Goal: Task Accomplishment & Management: Use online tool/utility

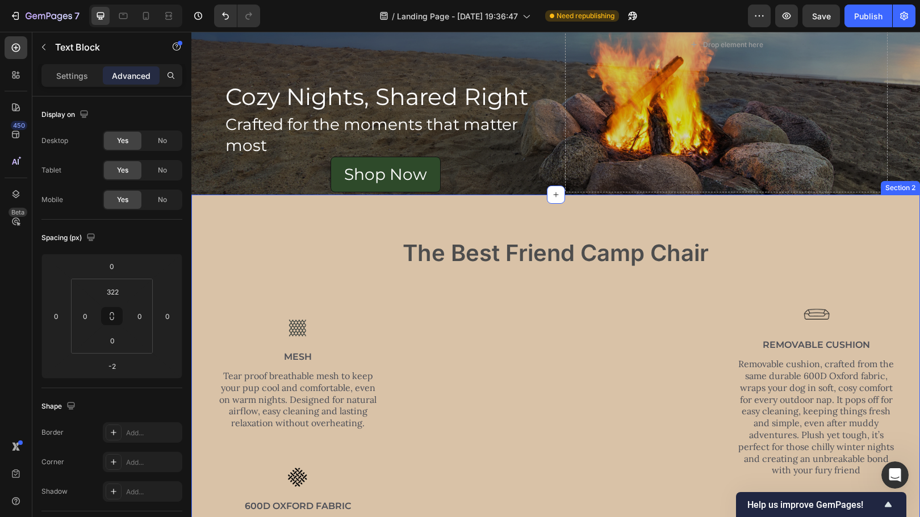
scroll to position [160, 0]
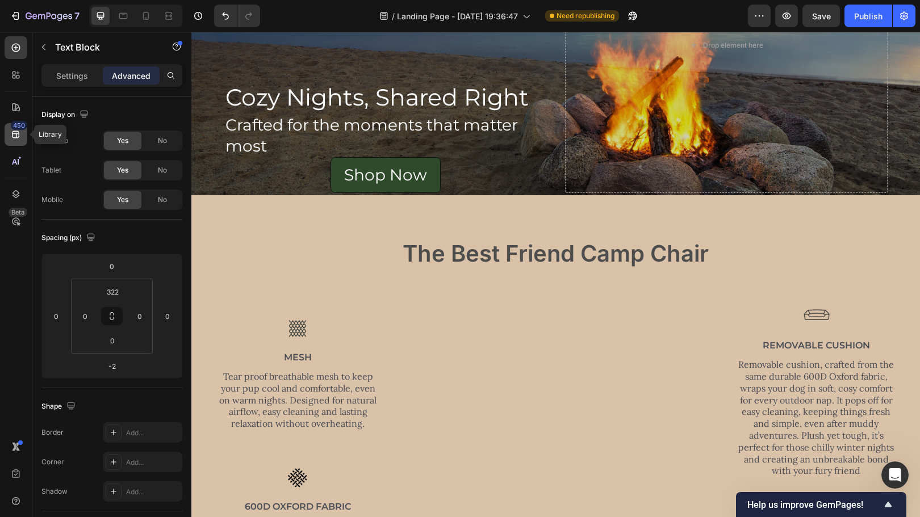
click at [19, 139] on icon at bounding box center [15, 134] width 11 height 11
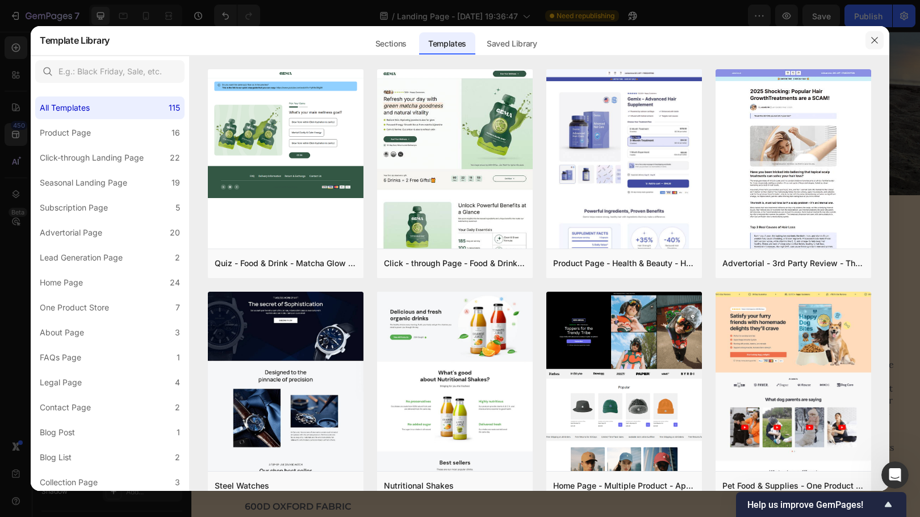
click at [872, 43] on icon "button" at bounding box center [874, 40] width 9 height 9
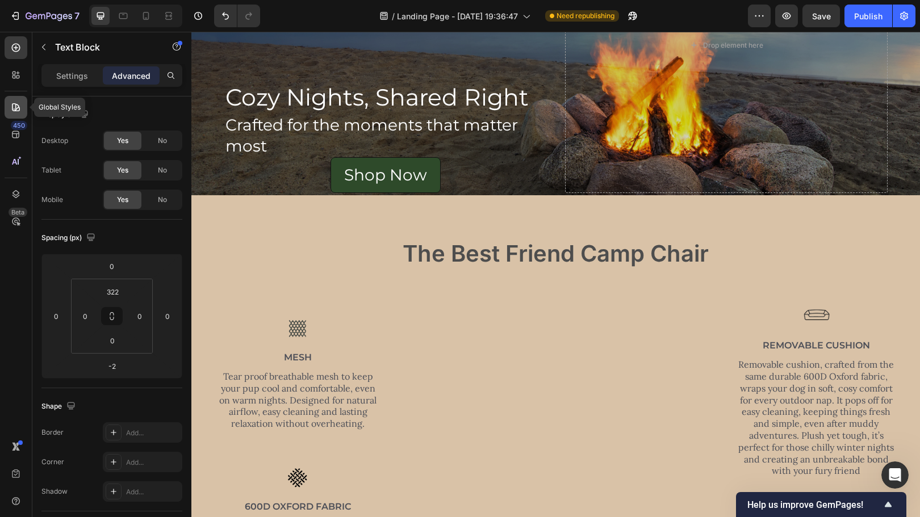
click at [12, 110] on icon at bounding box center [16, 107] width 8 height 8
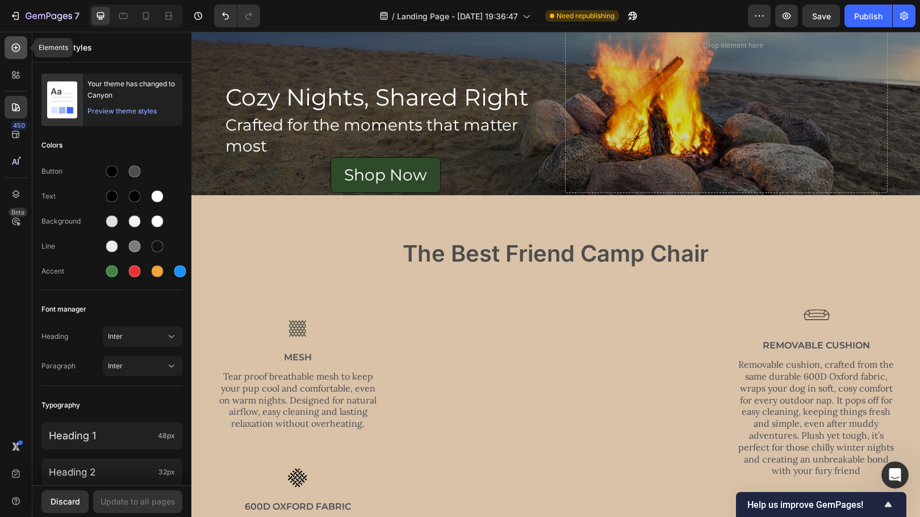
click at [17, 53] on div at bounding box center [16, 47] width 23 height 23
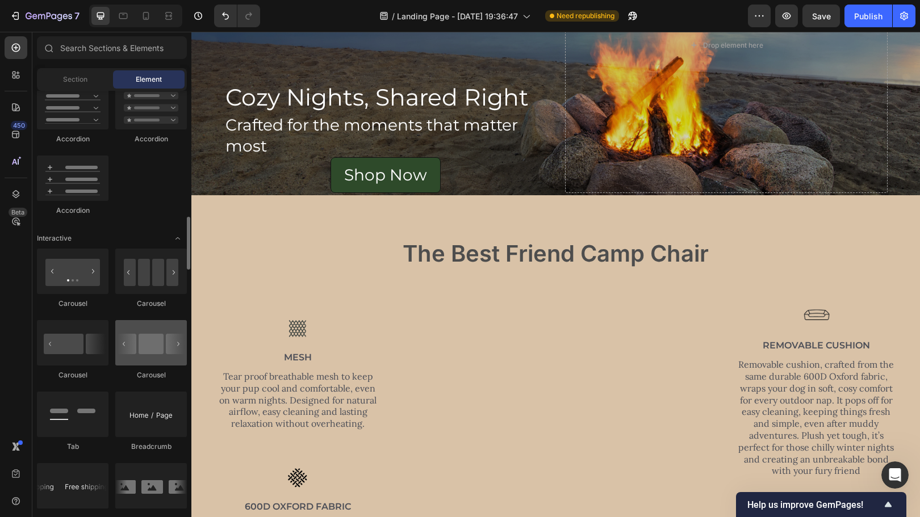
scroll to position [1002, 0]
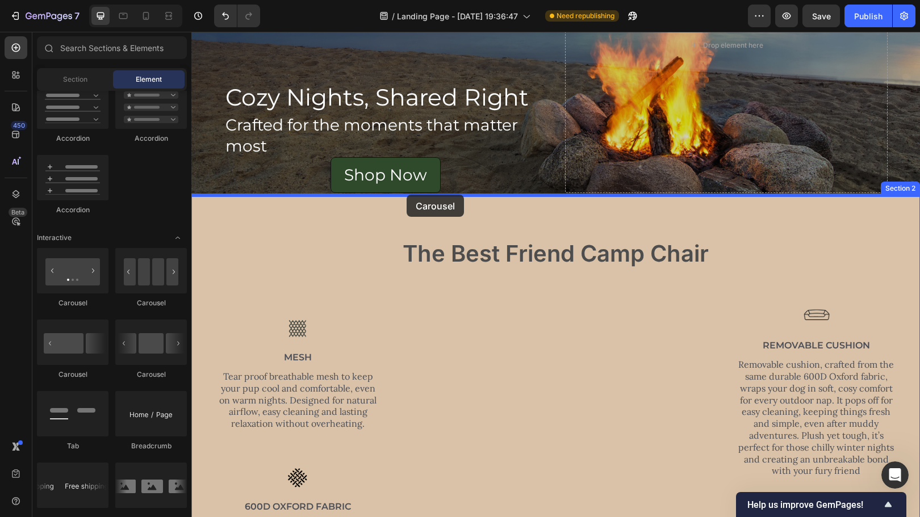
drag, startPoint x: 341, startPoint y: 384, endPoint x: 407, endPoint y: 195, distance: 200.6
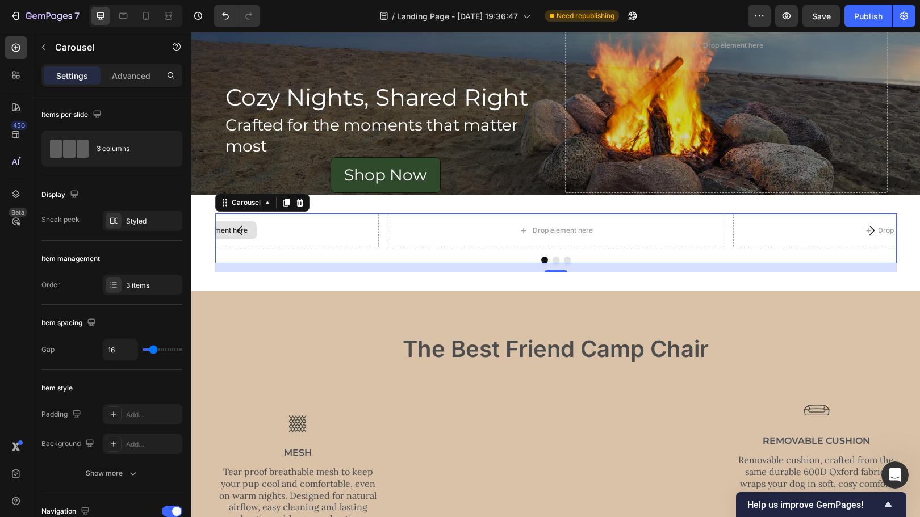
click at [281, 233] on div "Drop element here" at bounding box center [211, 231] width 336 height 34
click at [235, 228] on icon "Carousel Back Arrow" at bounding box center [240, 231] width 14 height 14
click at [227, 228] on button "Carousel Back Arrow" at bounding box center [240, 231] width 32 height 32
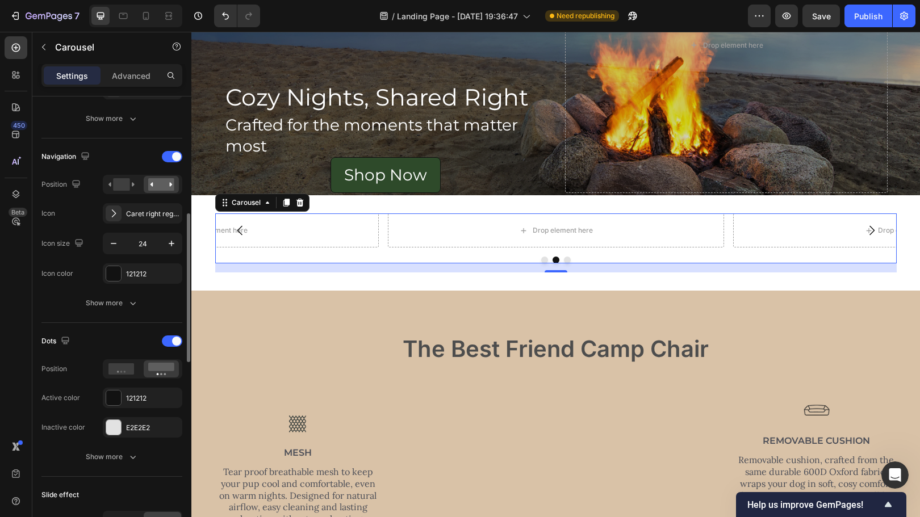
scroll to position [324, 0]
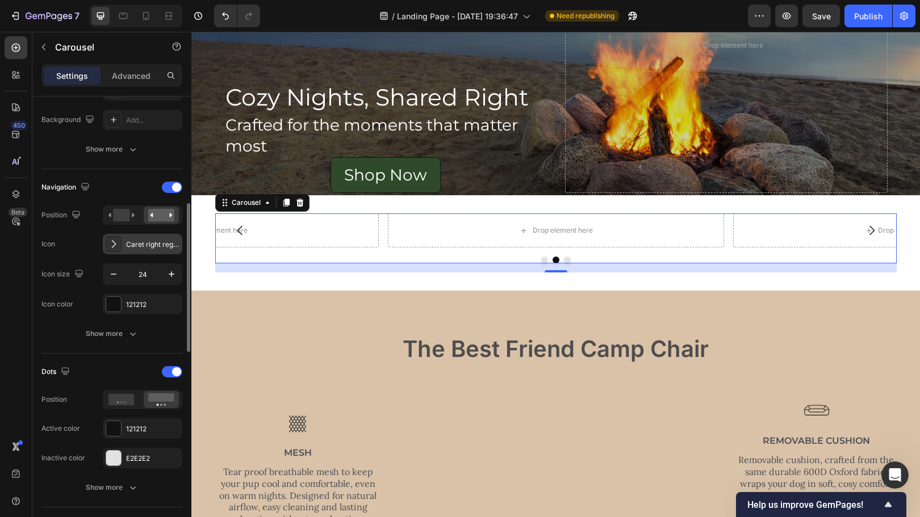
click at [132, 246] on div "Caret right regular" at bounding box center [152, 245] width 53 height 10
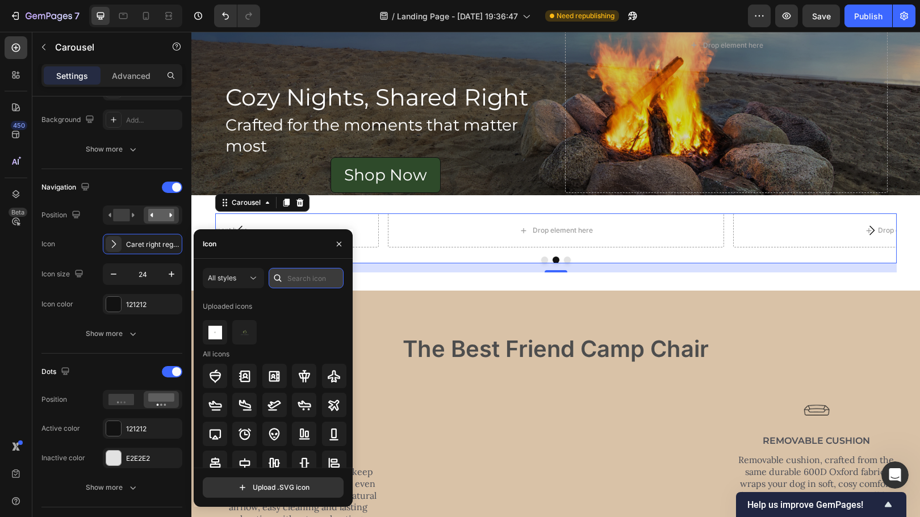
click at [304, 272] on input "text" at bounding box center [306, 278] width 75 height 20
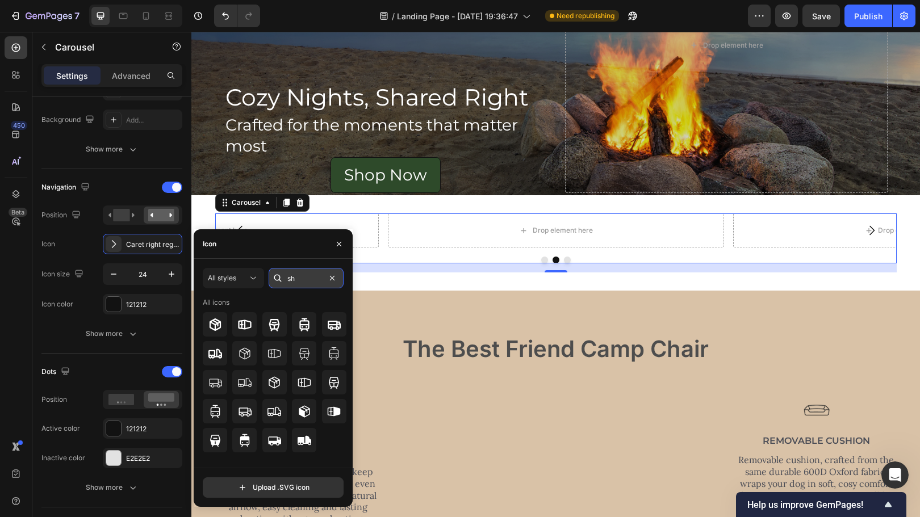
type input "s"
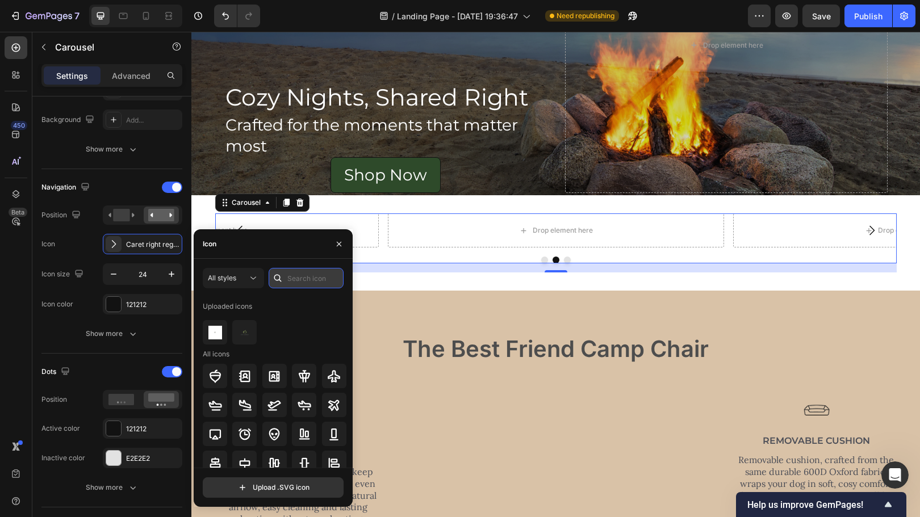
type input "d"
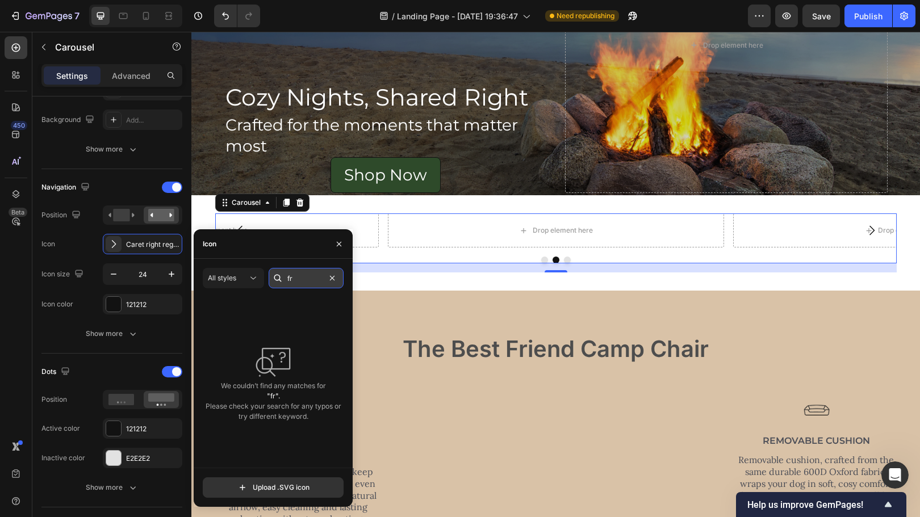
type input "f"
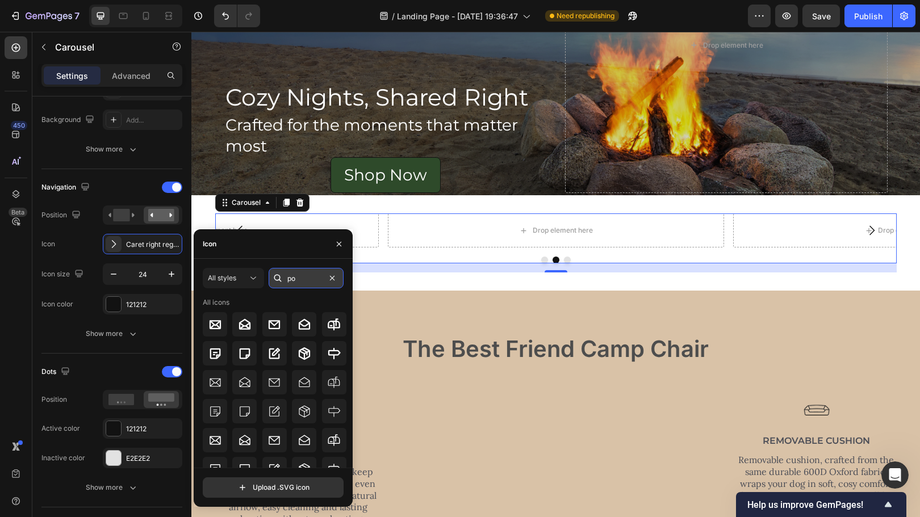
type input "p"
type input "m"
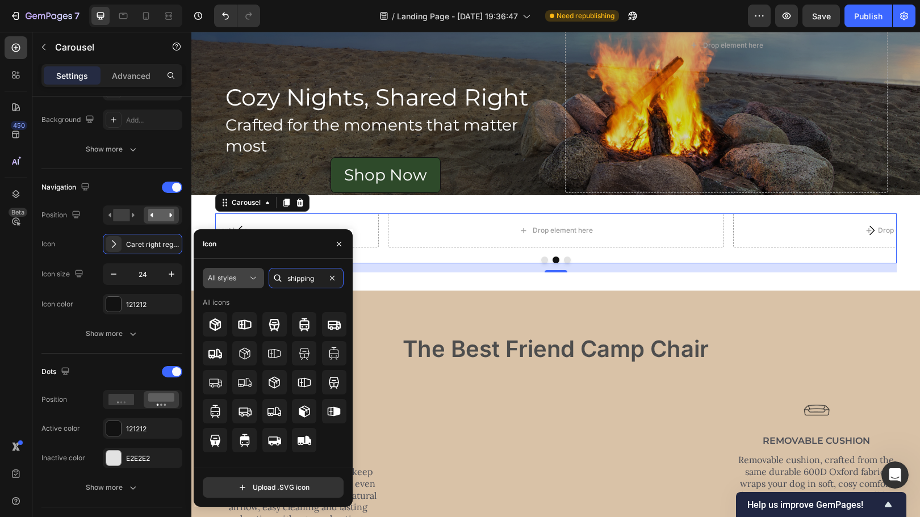
type input "shipping"
click at [246, 280] on div "All styles" at bounding box center [228, 278] width 40 height 10
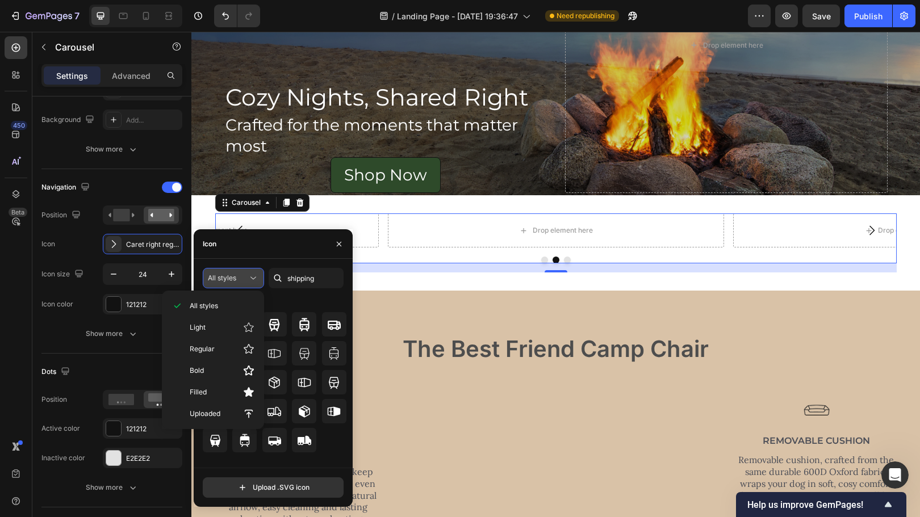
click at [258, 280] on icon at bounding box center [253, 278] width 11 height 11
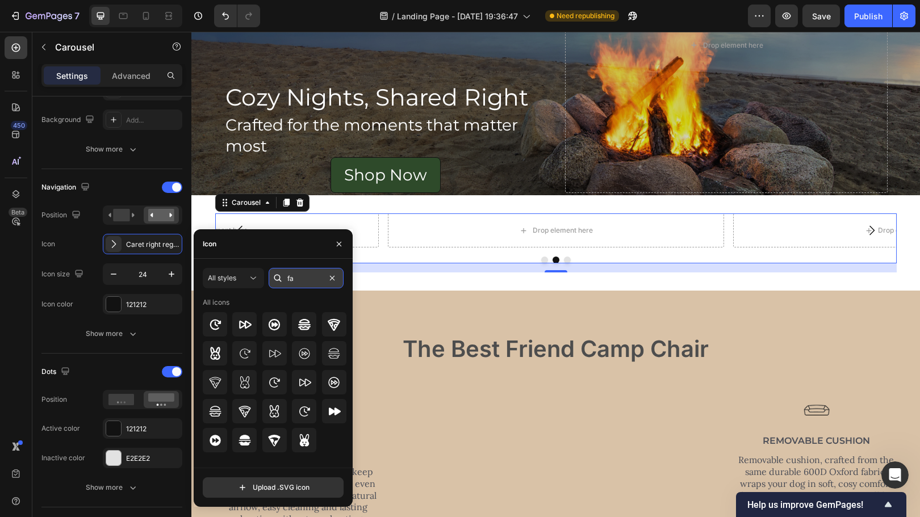
type input "f"
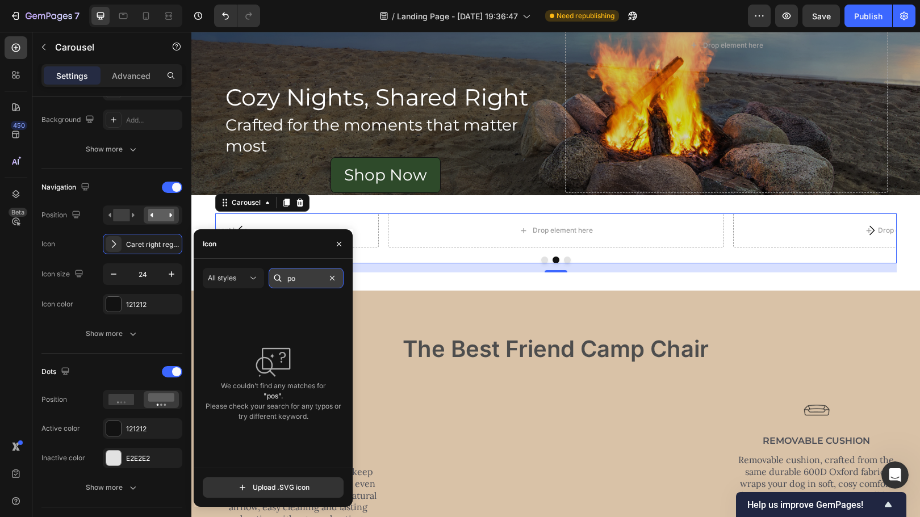
type input "p"
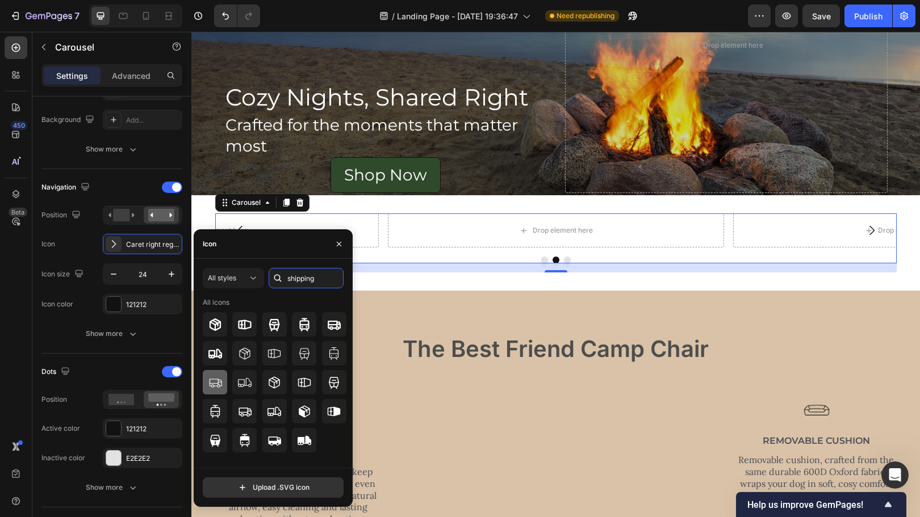
type input "shipping"
click at [215, 378] on icon at bounding box center [215, 383] width 14 height 14
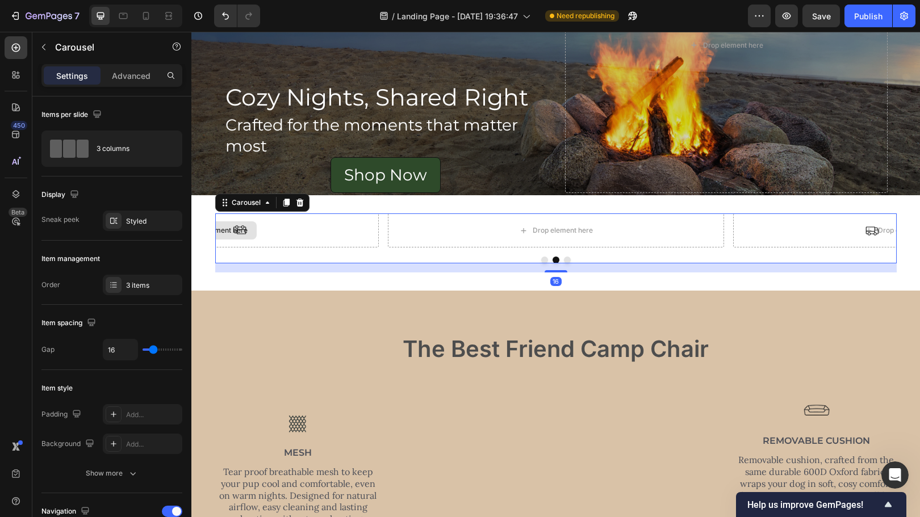
click at [263, 223] on div "Drop element here" at bounding box center [211, 231] width 336 height 34
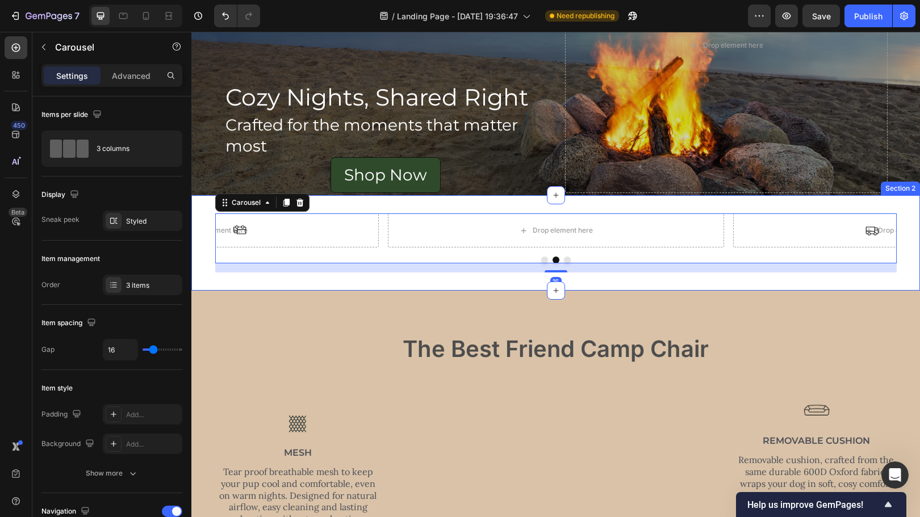
click at [253, 277] on div "Drop element here Drop element here Drop element here Carousel 16 Section 2" at bounding box center [555, 242] width 729 height 95
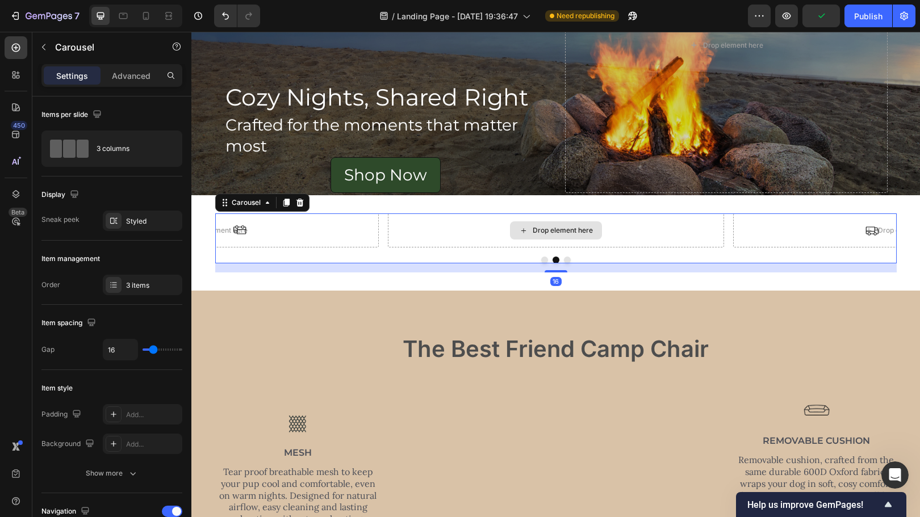
click at [405, 231] on div "Drop element here" at bounding box center [556, 231] width 336 height 34
click at [241, 227] on icon "Carousel Back Arrow" at bounding box center [239, 230] width 12 height 9
click at [242, 229] on button "Carousel Back Arrow" at bounding box center [240, 231] width 32 height 32
click at [865, 232] on icon "Carousel Next Arrow" at bounding box center [872, 231] width 14 height 14
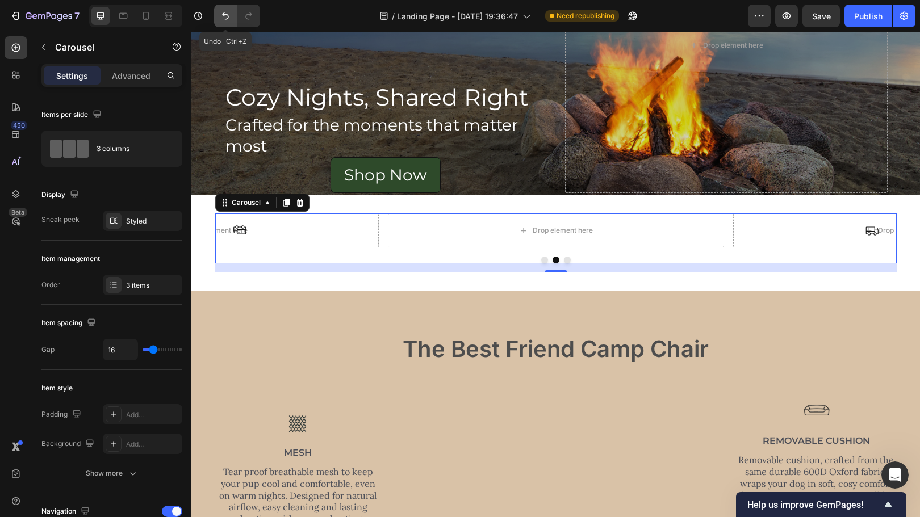
click at [229, 19] on icon "Undo/Redo" at bounding box center [225, 15] width 11 height 11
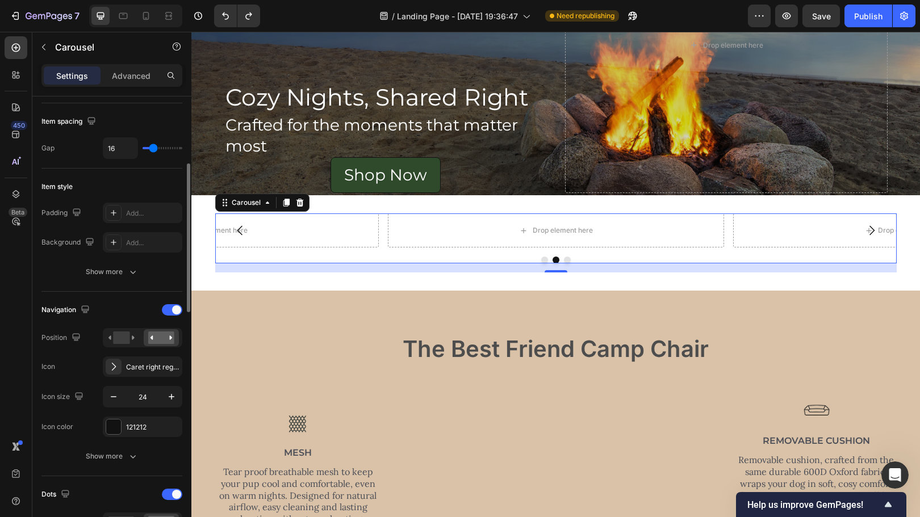
scroll to position [202, 0]
click at [113, 336] on rect at bounding box center [121, 337] width 16 height 12
click at [174, 333] on rect at bounding box center [161, 337] width 26 height 12
click at [125, 337] on rect at bounding box center [121, 337] width 16 height 12
click at [167, 337] on rect at bounding box center [161, 337] width 26 height 12
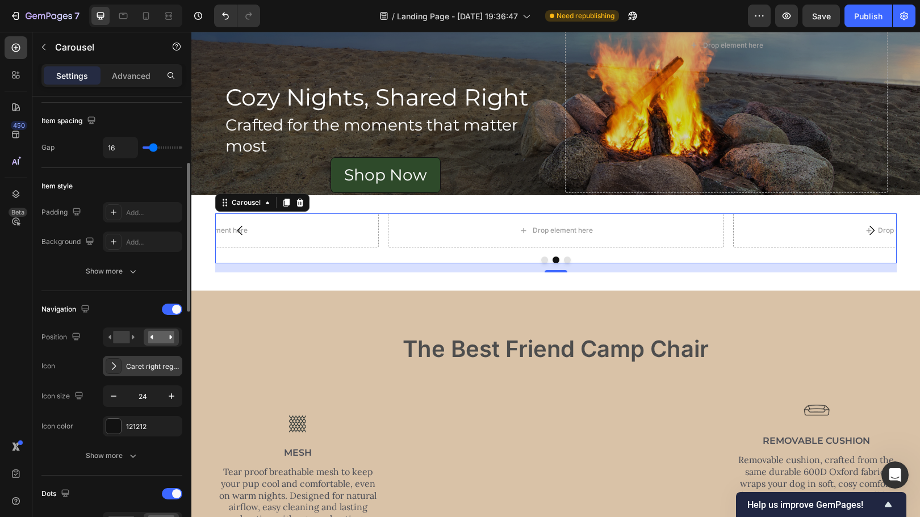
click at [115, 369] on icon at bounding box center [113, 366] width 11 height 11
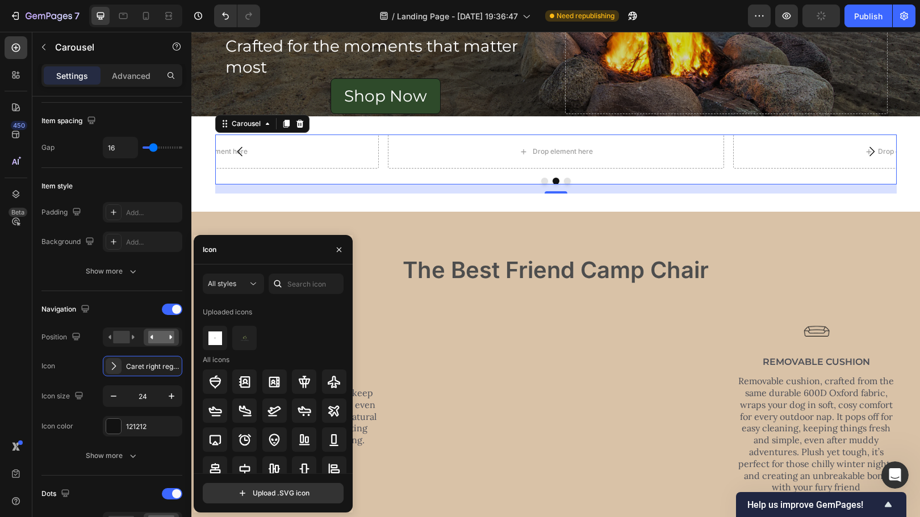
scroll to position [240, 0]
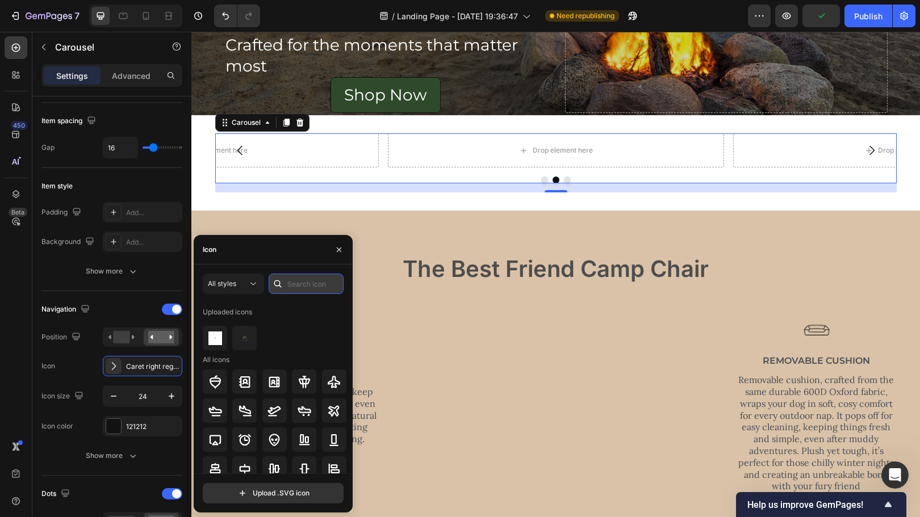
click at [299, 281] on input "text" at bounding box center [306, 284] width 75 height 20
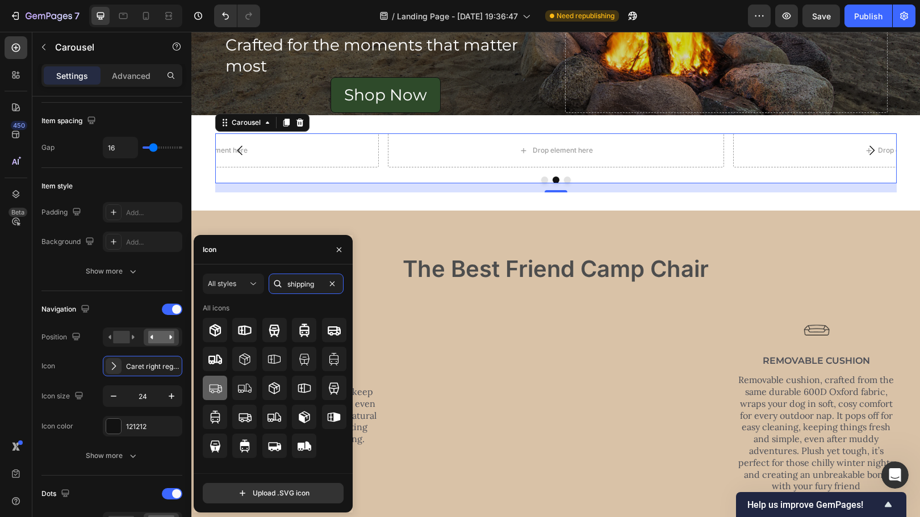
type input "shipping"
drag, startPoint x: 413, startPoint y: 420, endPoint x: 541, endPoint y: 156, distance: 293.3
drag, startPoint x: 413, startPoint y: 425, endPoint x: 542, endPoint y: 143, distance: 309.7
click at [220, 382] on icon at bounding box center [215, 389] width 14 height 14
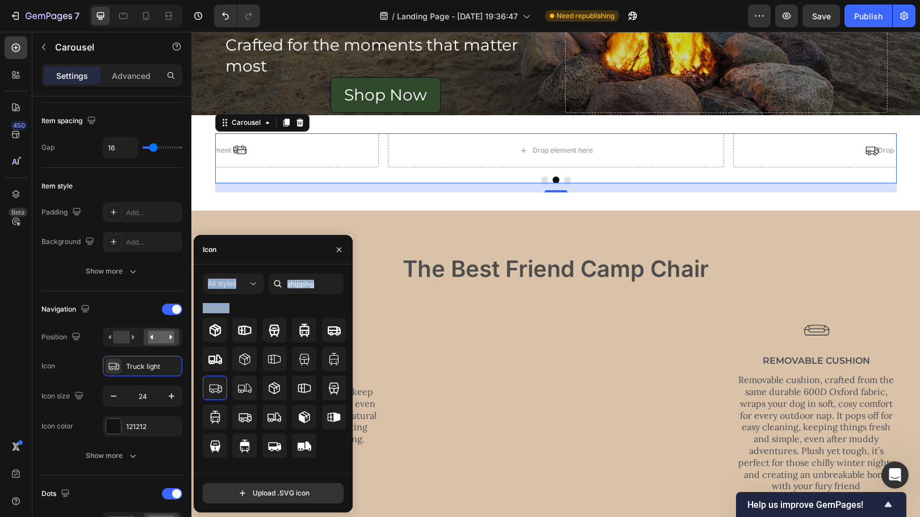
drag, startPoint x: 412, startPoint y: 413, endPoint x: 235, endPoint y: 212, distance: 268.4
click at [229, 13] on icon "Undo/Redo" at bounding box center [225, 15] width 11 height 11
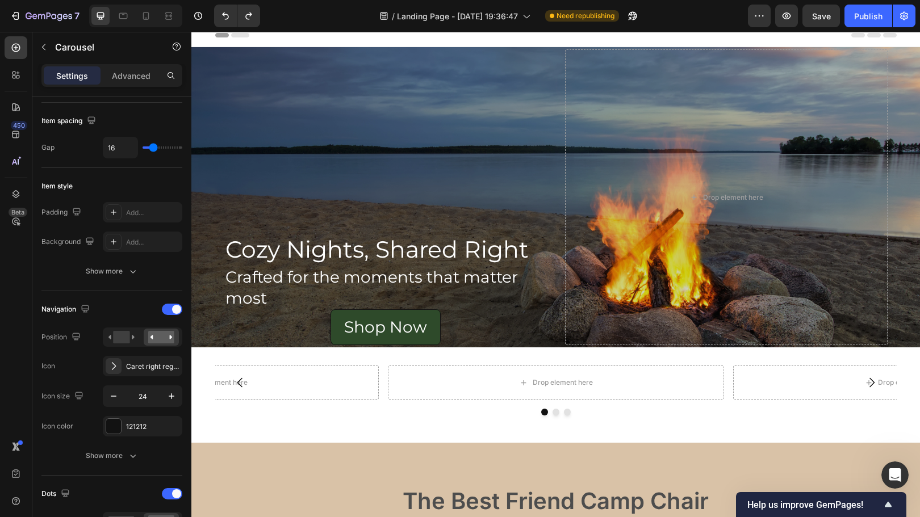
scroll to position [0, 0]
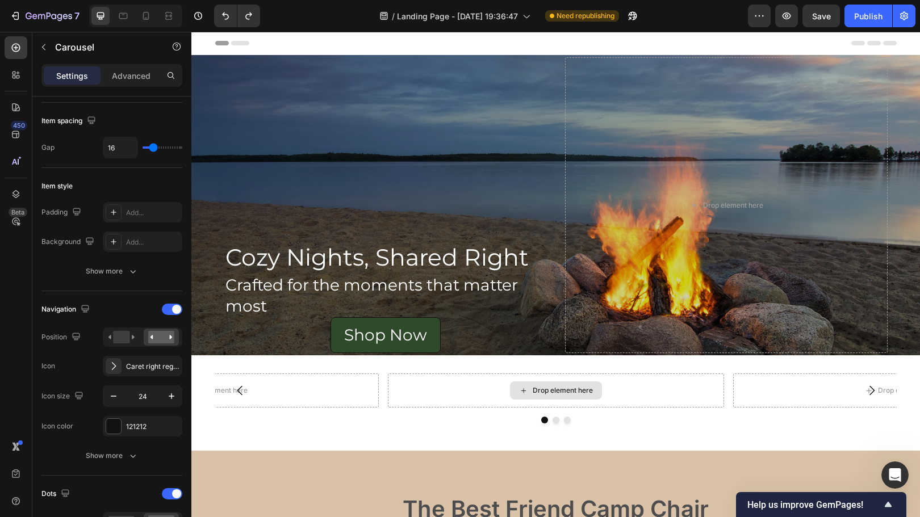
click at [524, 392] on div "Drop element here" at bounding box center [556, 391] width 92 height 18
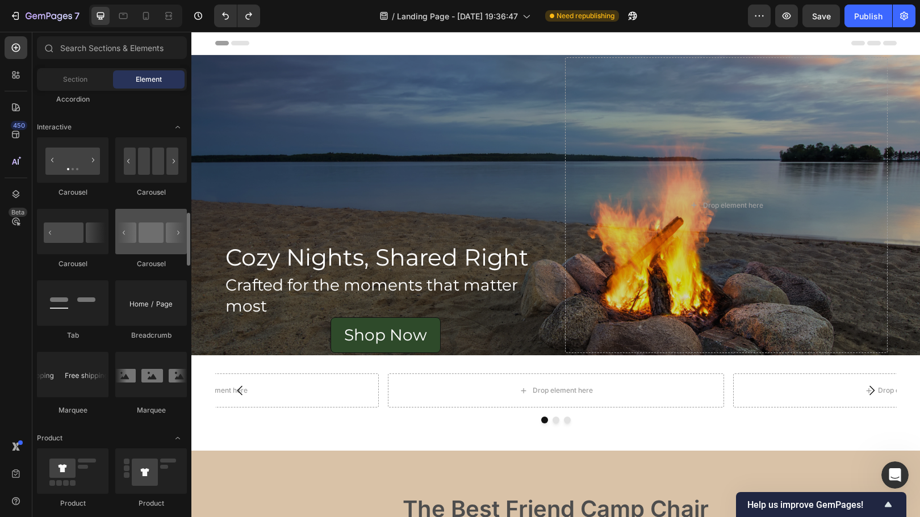
scroll to position [1120, 0]
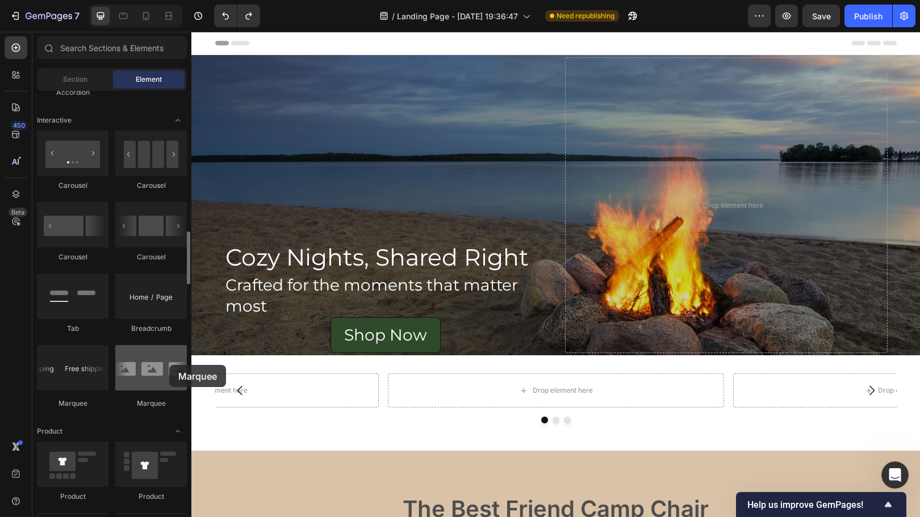
click at [169, 365] on div at bounding box center [151, 367] width 72 height 45
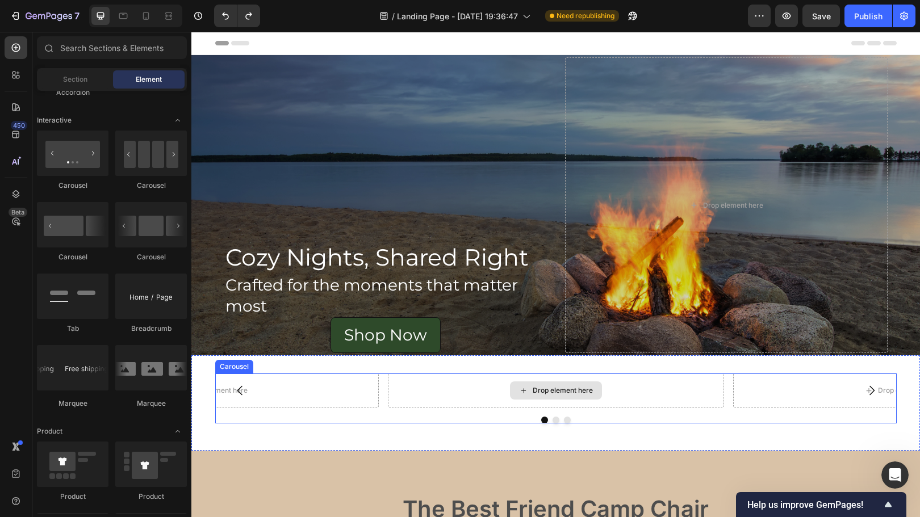
click at [528, 392] on div "Drop element here" at bounding box center [556, 391] width 92 height 18
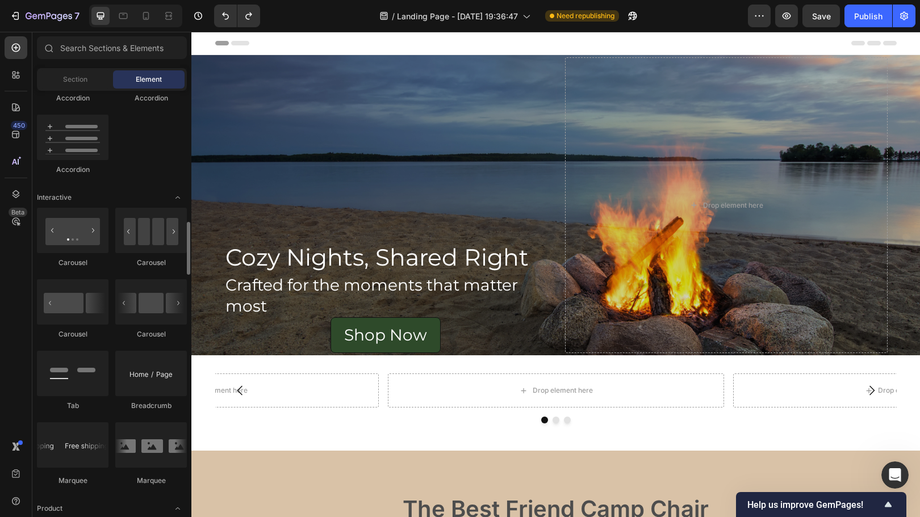
scroll to position [1042, 0]
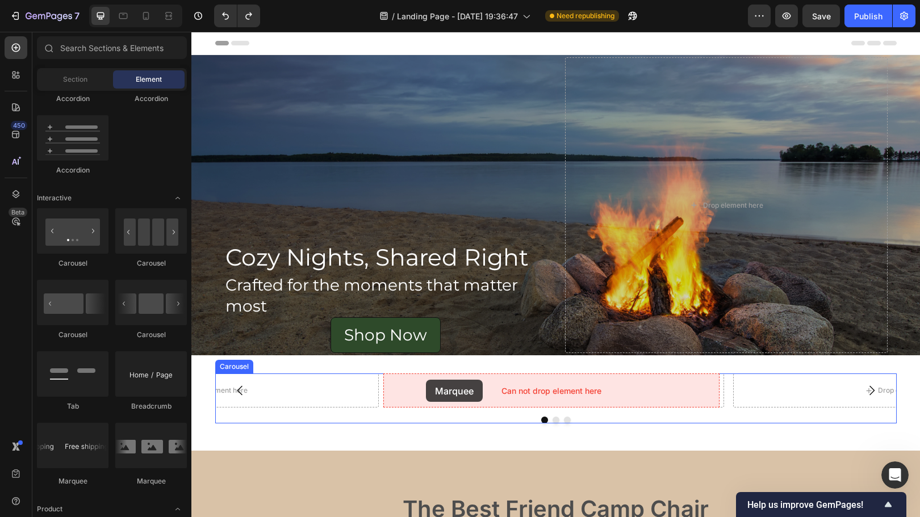
drag, startPoint x: 344, startPoint y: 492, endPoint x: 426, endPoint y: 380, distance: 138.6
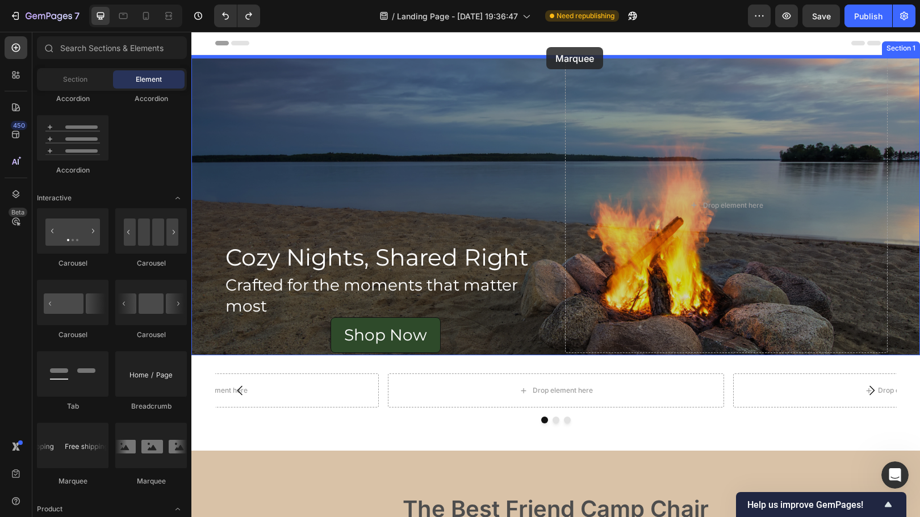
drag, startPoint x: 279, startPoint y: 486, endPoint x: 546, endPoint y: 47, distance: 514.0
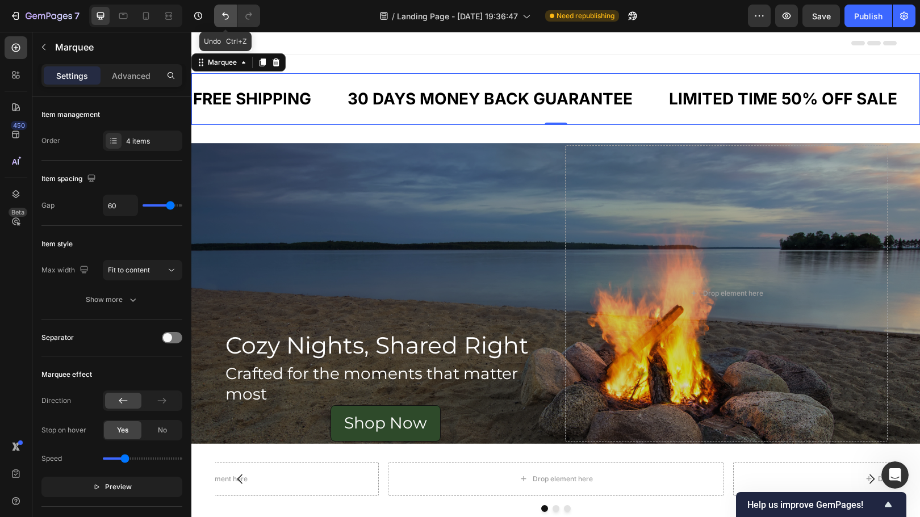
click at [223, 16] on icon "Undo/Redo" at bounding box center [225, 15] width 11 height 11
click at [231, 14] on icon "Undo/Redo" at bounding box center [225, 15] width 11 height 11
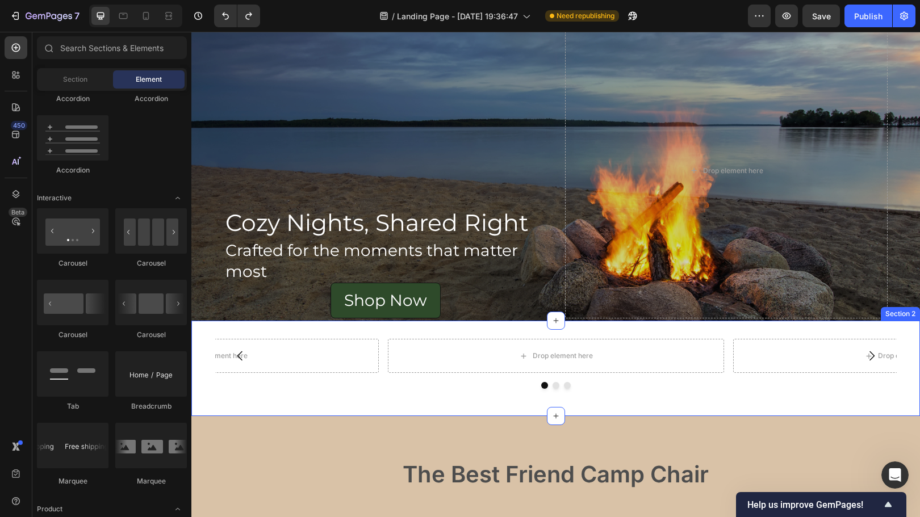
scroll to position [35, 0]
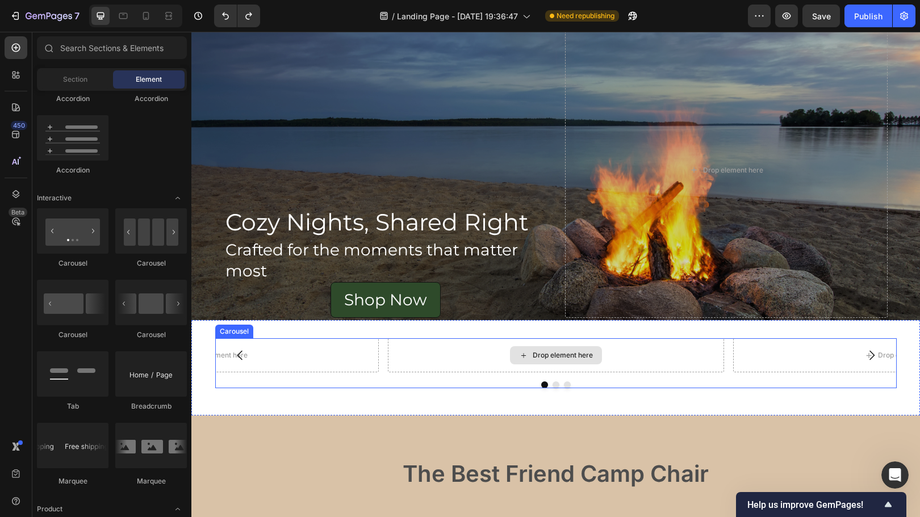
click at [519, 354] on icon at bounding box center [523, 356] width 9 height 10
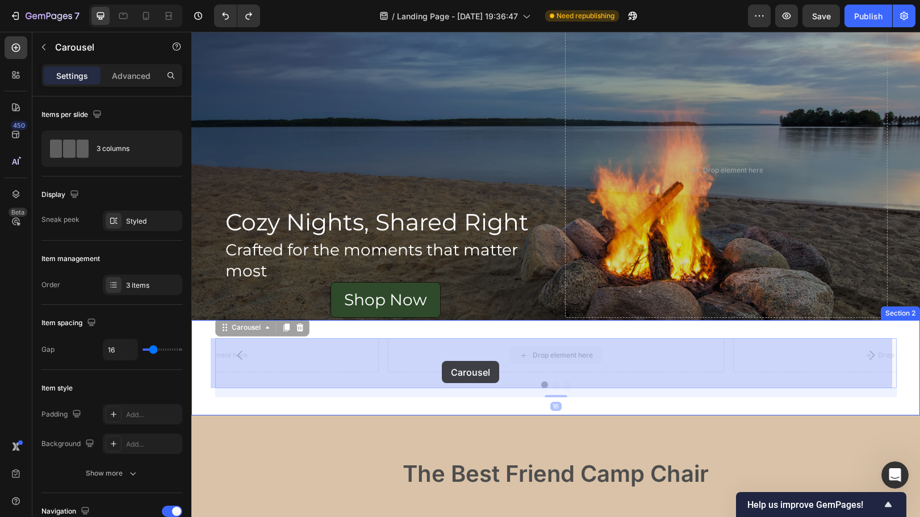
drag, startPoint x: 437, startPoint y: 367, endPoint x: 442, endPoint y: 361, distance: 7.7
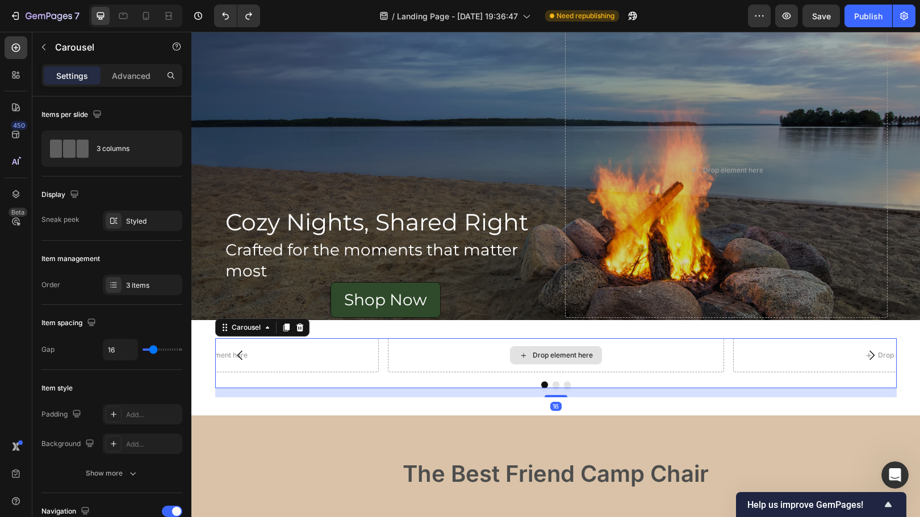
click at [449, 353] on div "Drop element here" at bounding box center [556, 355] width 336 height 34
click at [235, 353] on icon "Carousel Back Arrow" at bounding box center [240, 356] width 14 height 14
click at [301, 328] on div at bounding box center [300, 328] width 14 height 14
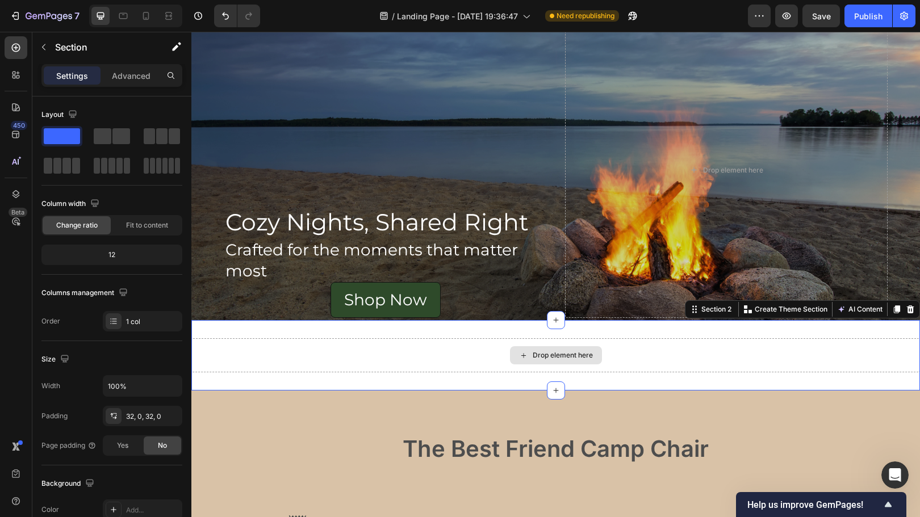
click at [312, 351] on div "Drop element here" at bounding box center [555, 355] width 729 height 34
click at [16, 99] on div at bounding box center [16, 107] width 23 height 23
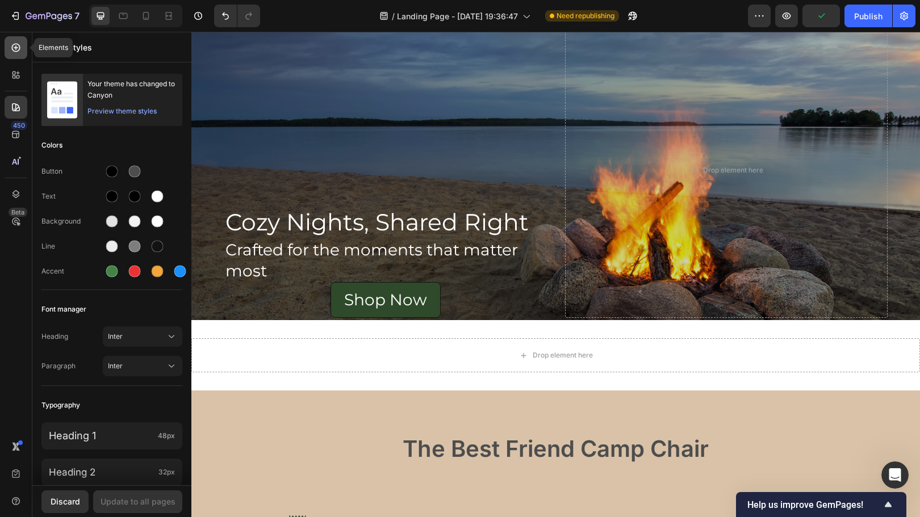
click at [12, 42] on icon at bounding box center [15, 47] width 11 height 11
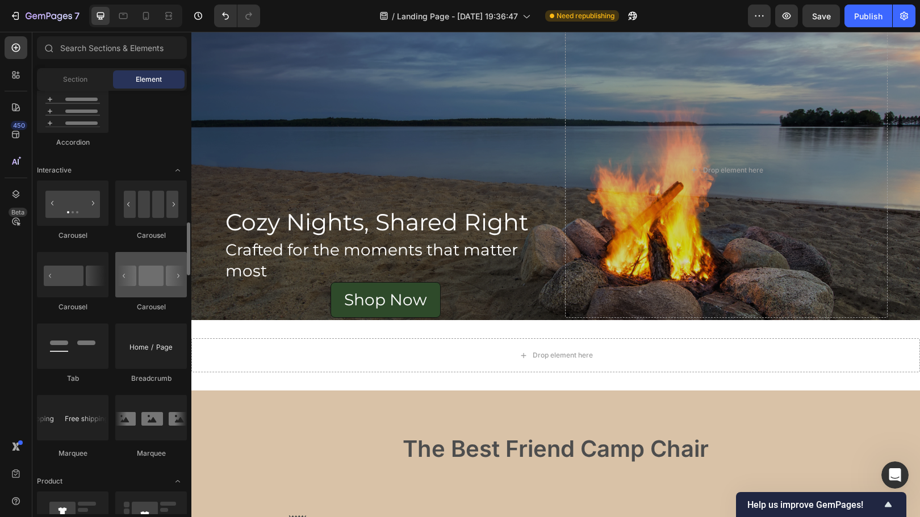
scroll to position [1068, 0]
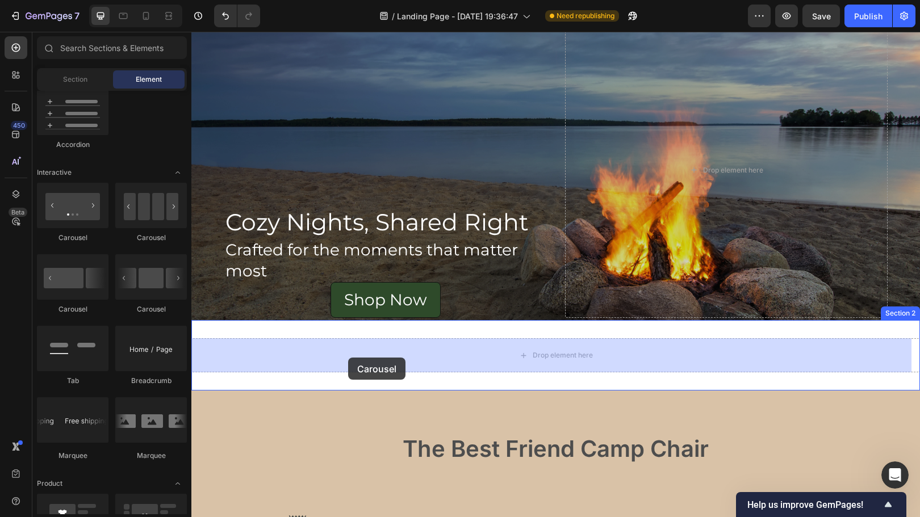
drag, startPoint x: 357, startPoint y: 252, endPoint x: 348, endPoint y: 358, distance: 106.0
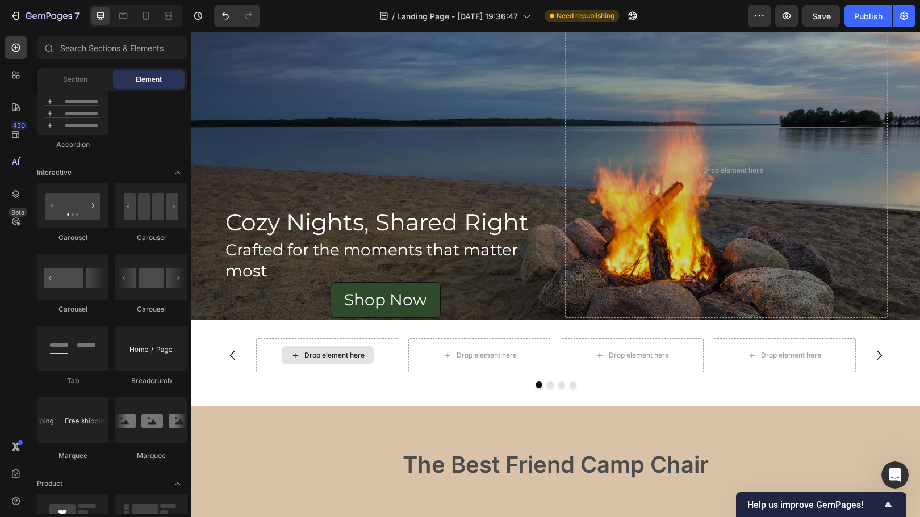
click at [304, 351] on div "Drop element here" at bounding box center [334, 355] width 60 height 9
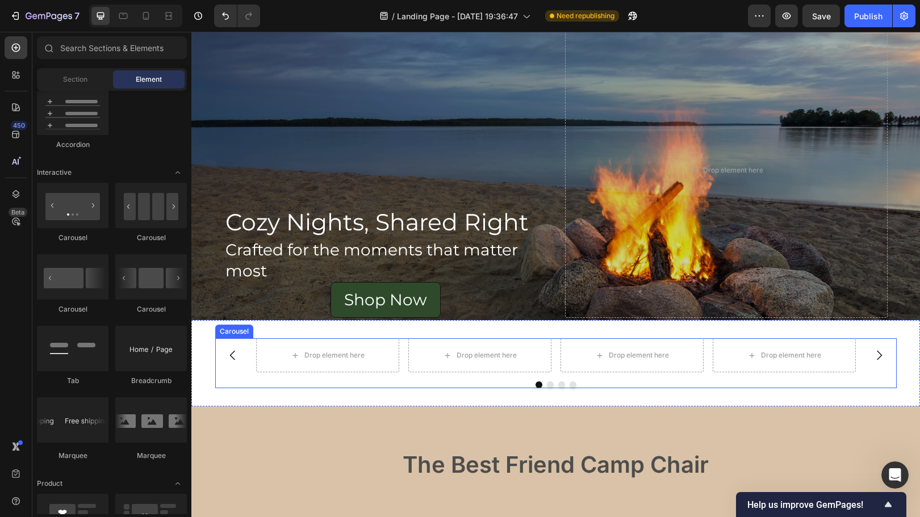
click at [248, 379] on div "Drop element here Drop element here Drop element here Drop element here [GEOGRA…" at bounding box center [555, 363] width 681 height 50
click at [308, 356] on div "Drop element here" at bounding box center [334, 355] width 60 height 9
click at [282, 358] on div "Drop element here" at bounding box center [328, 355] width 92 height 18
click at [307, 351] on div "Drop element here" at bounding box center [334, 355] width 60 height 9
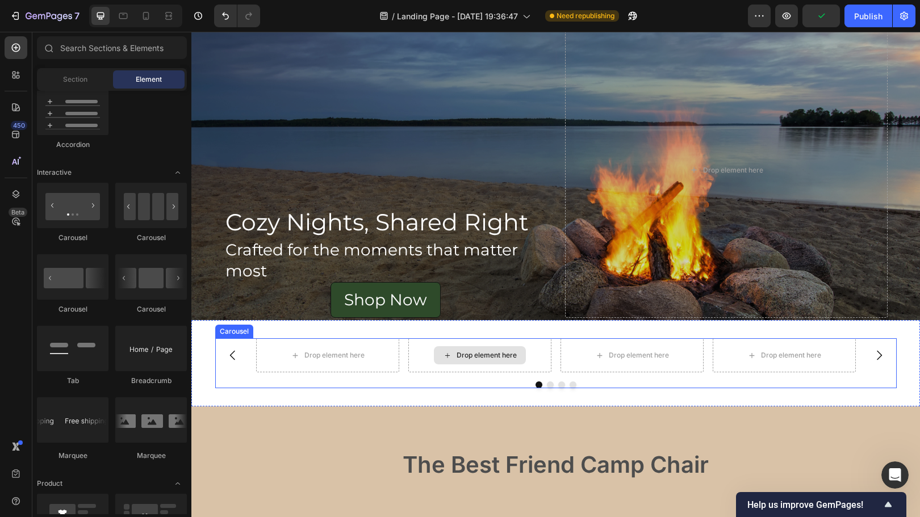
click at [458, 355] on div "Drop element here" at bounding box center [487, 355] width 60 height 9
click at [309, 362] on div "Drop element here" at bounding box center [328, 355] width 92 height 18
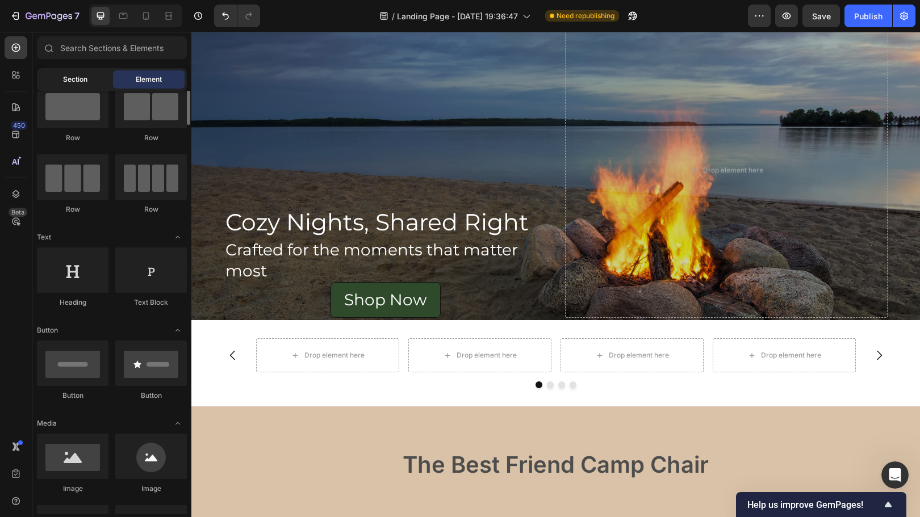
scroll to position [0, 0]
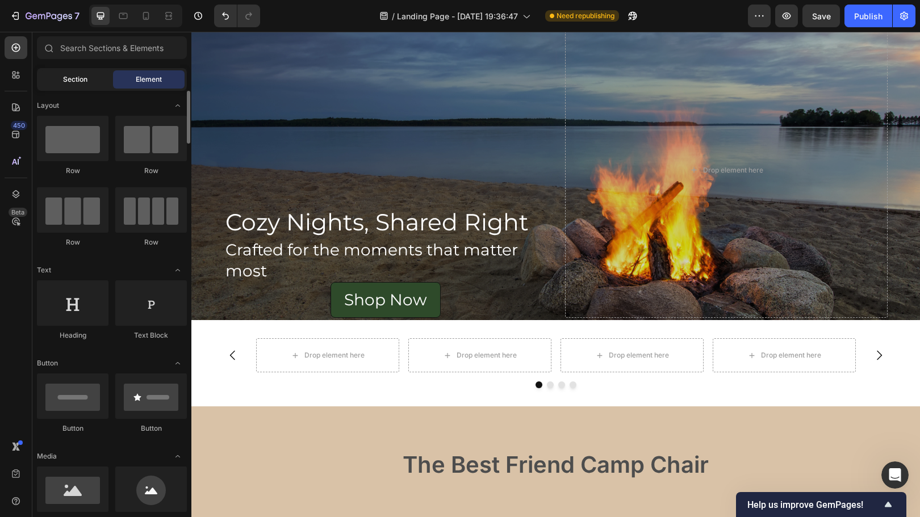
click at [75, 84] on span "Section" at bounding box center [75, 79] width 24 height 10
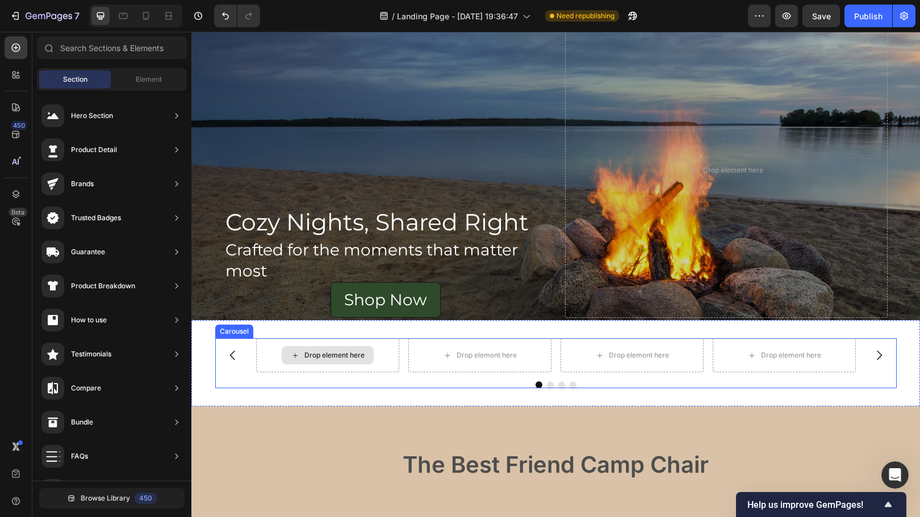
click at [329, 358] on div "Drop element here" at bounding box center [334, 355] width 60 height 9
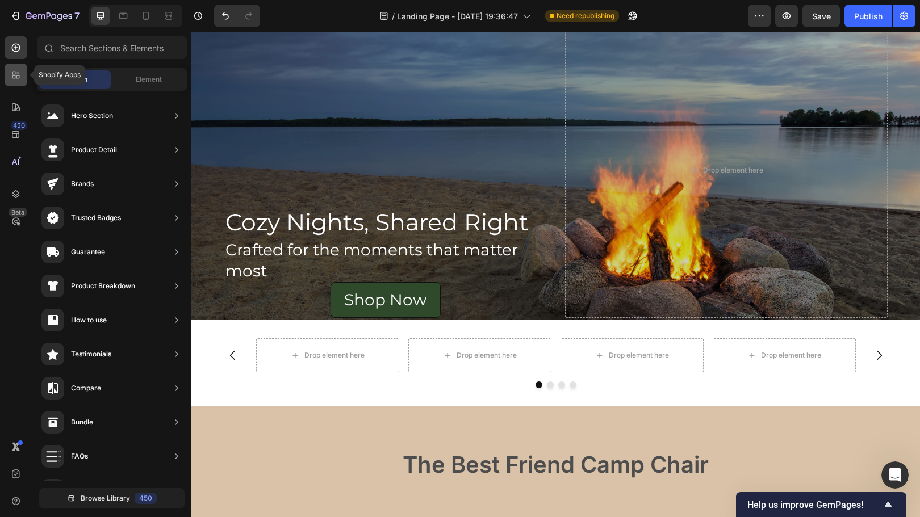
click at [15, 79] on icon at bounding box center [15, 74] width 11 height 11
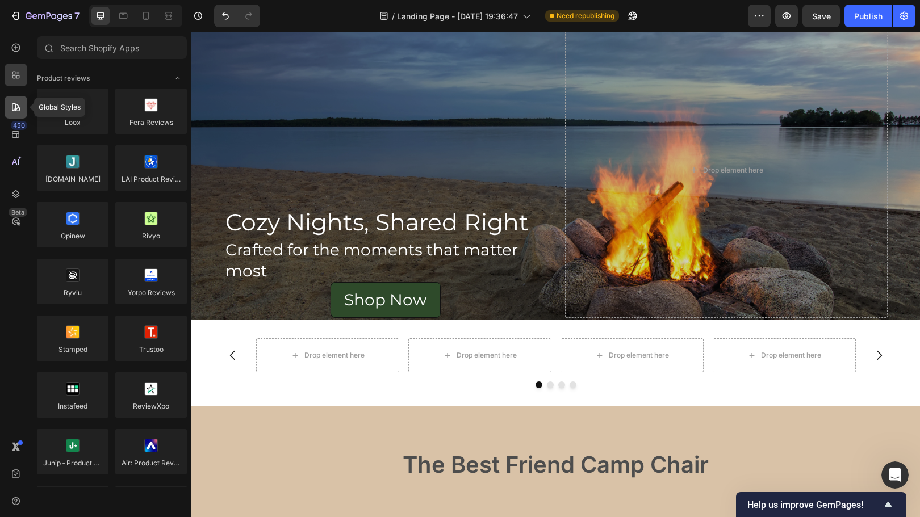
click at [23, 107] on div at bounding box center [16, 107] width 23 height 23
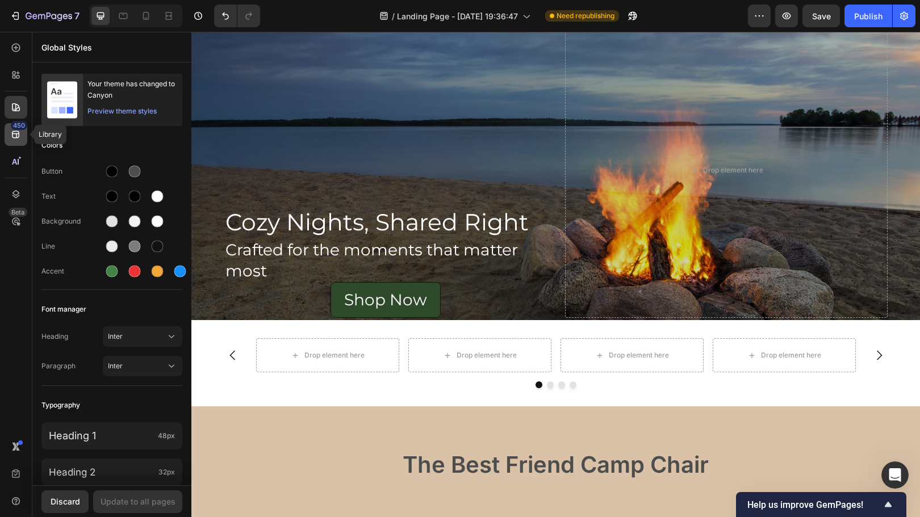
click at [15, 141] on div "450" at bounding box center [16, 134] width 23 height 23
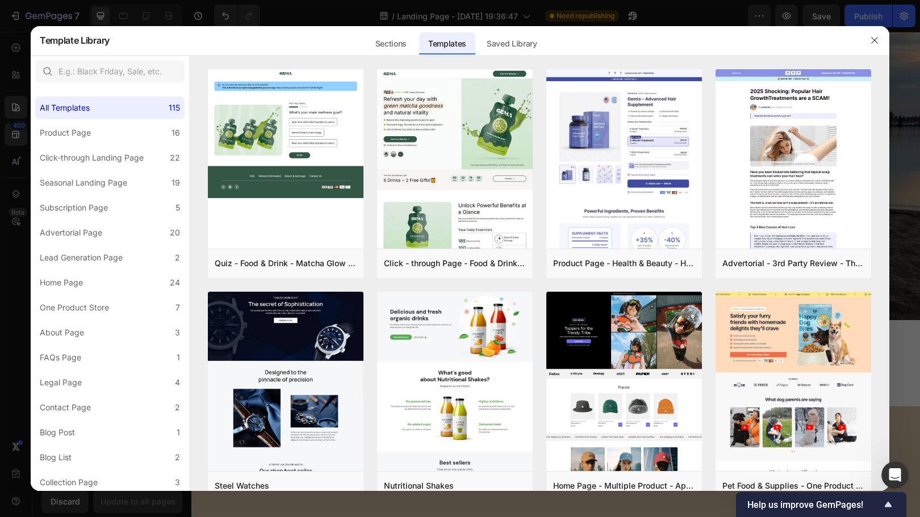
click at [12, 159] on div at bounding box center [460, 258] width 920 height 517
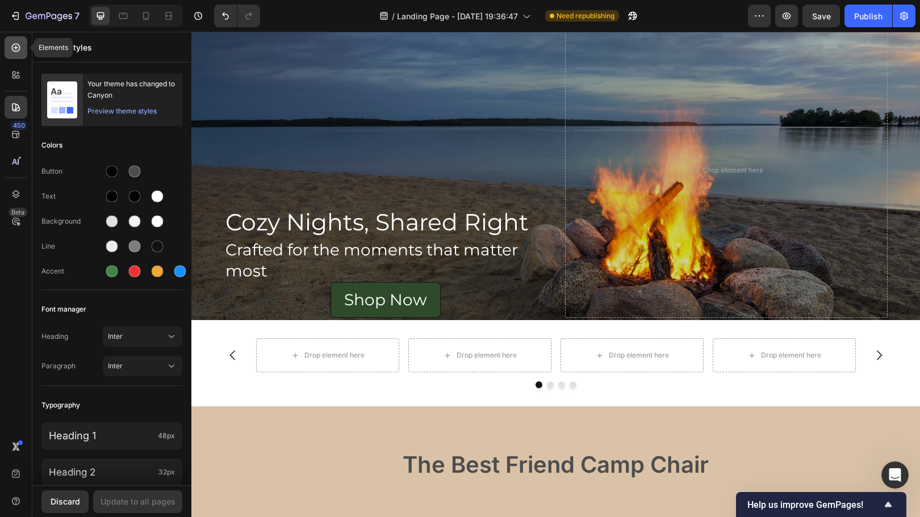
click at [20, 53] on div at bounding box center [16, 47] width 23 height 23
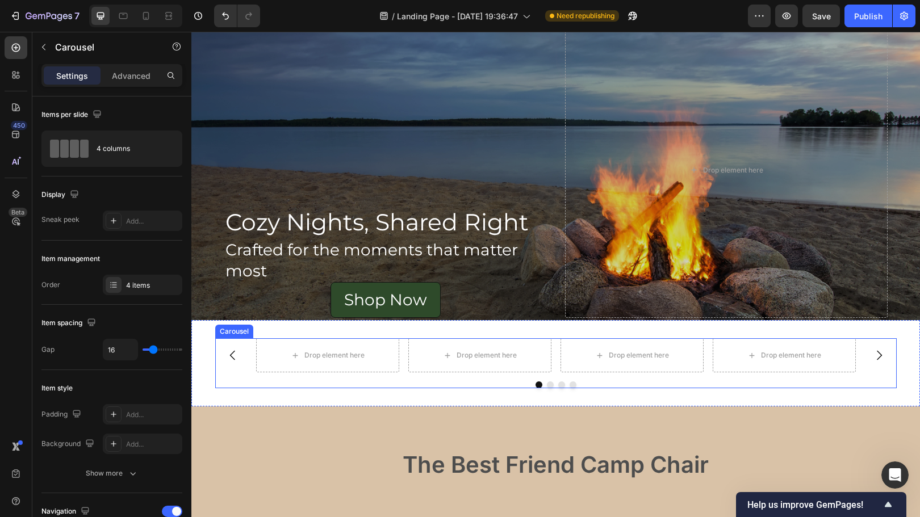
click at [227, 350] on icon "Carousel Back Arrow" at bounding box center [233, 356] width 14 height 14
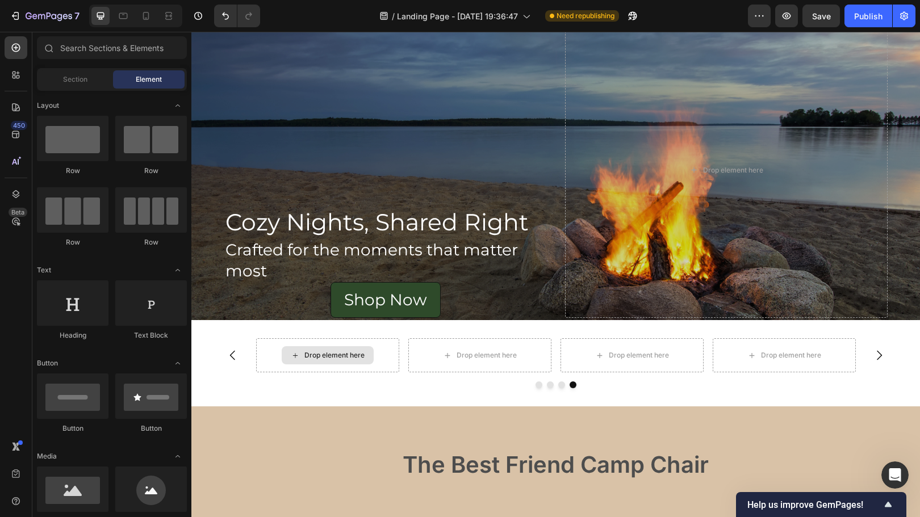
click at [311, 353] on div "Drop element here" at bounding box center [334, 355] width 60 height 9
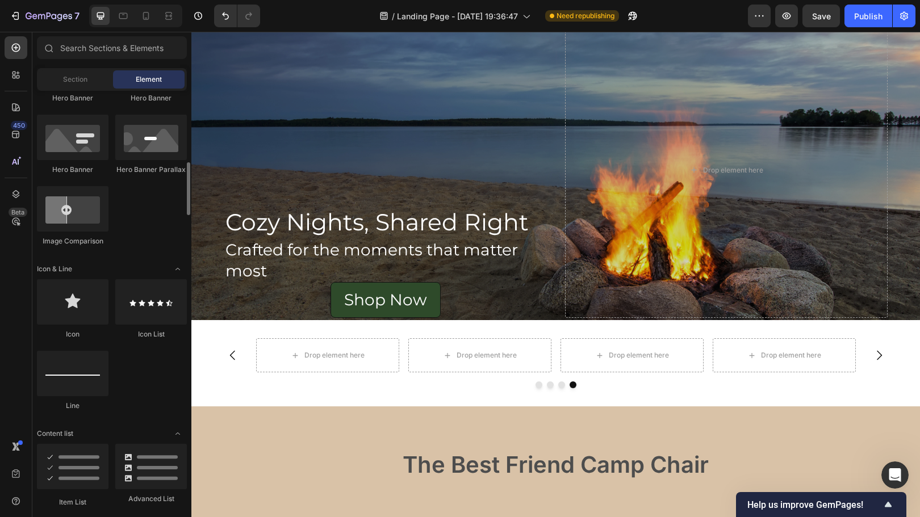
scroll to position [567, 0]
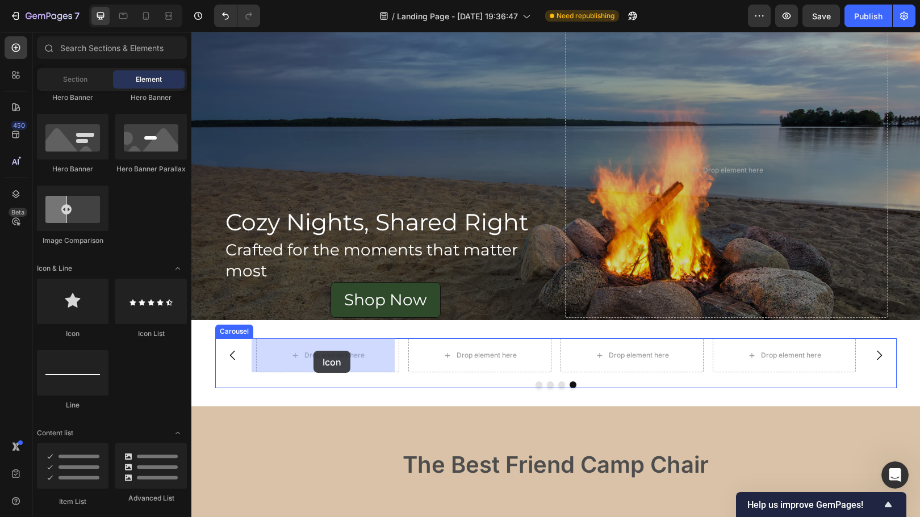
drag, startPoint x: 273, startPoint y: 340, endPoint x: 313, endPoint y: 351, distance: 42.3
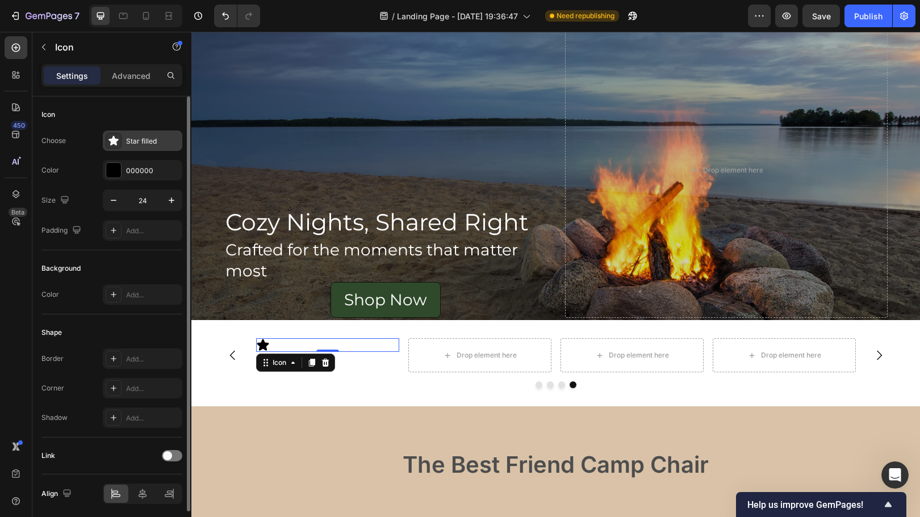
click at [143, 138] on div "Star filled" at bounding box center [152, 141] width 53 height 10
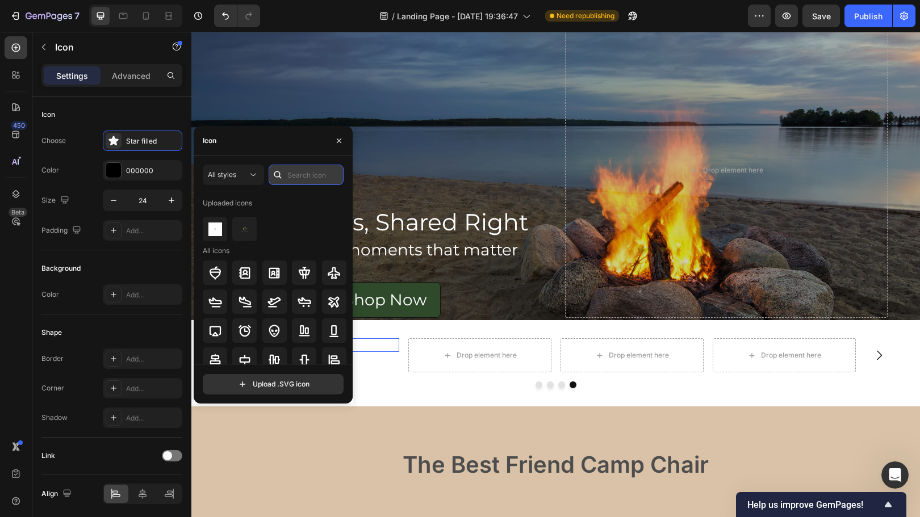
click at [288, 175] on input "text" at bounding box center [306, 175] width 75 height 20
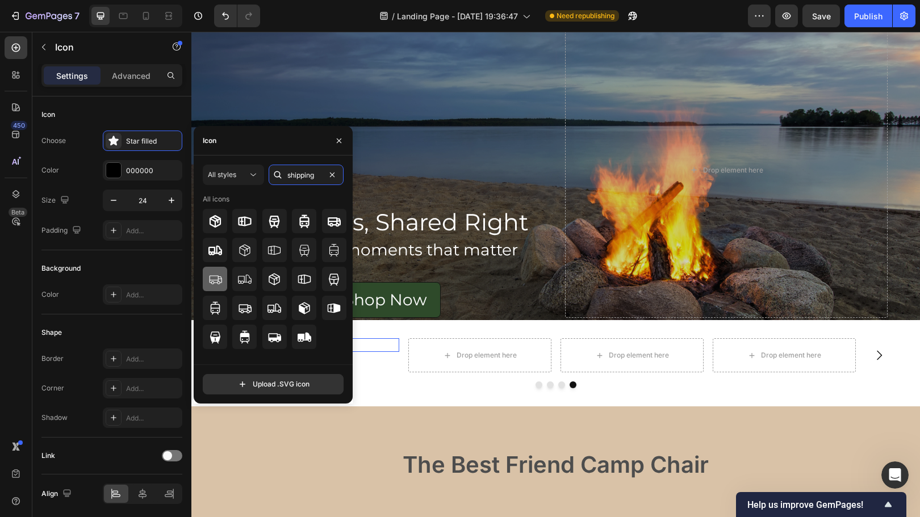
type input "shipping"
click at [223, 286] on div at bounding box center [215, 279] width 24 height 24
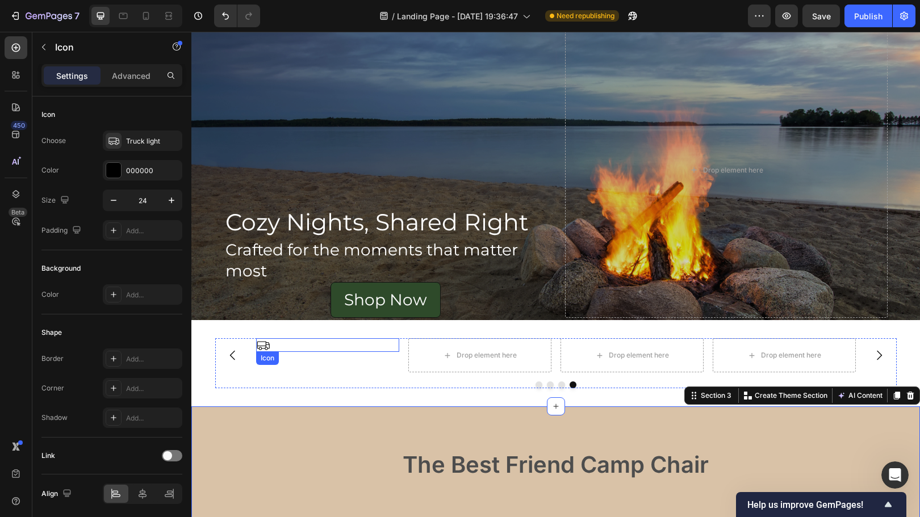
click at [261, 348] on icon at bounding box center [263, 345] width 14 height 14
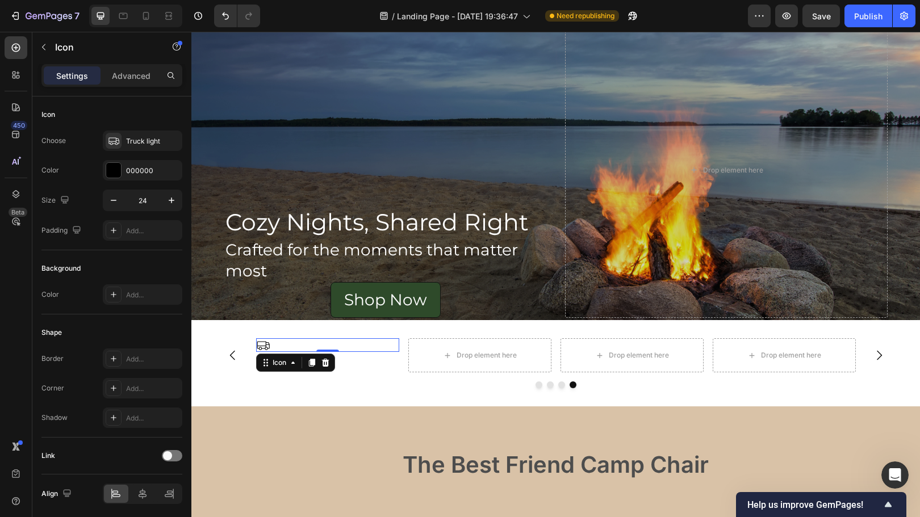
click at [308, 345] on div "Icon 0" at bounding box center [327, 345] width 143 height 14
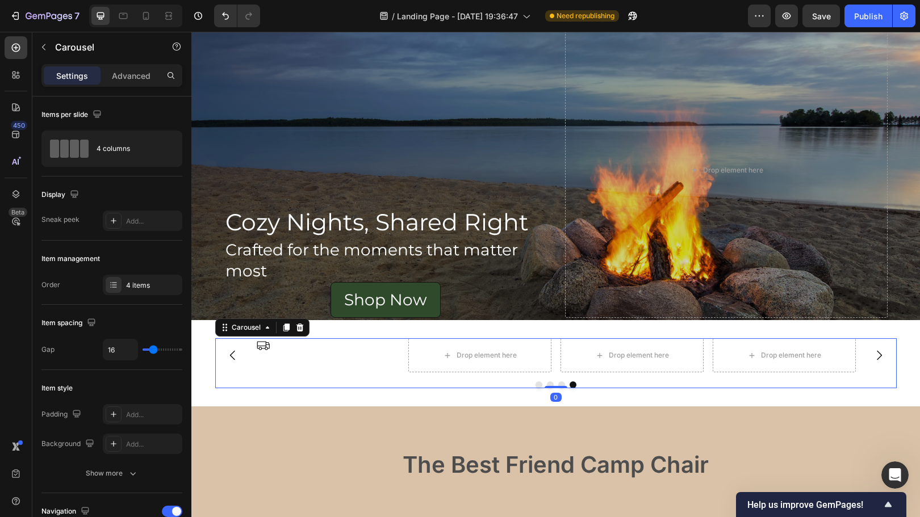
click at [346, 387] on div at bounding box center [555, 385] width 681 height 7
click at [275, 357] on div "Icon" at bounding box center [327, 355] width 143 height 34
click at [266, 350] on div "Icon" at bounding box center [327, 345] width 143 height 14
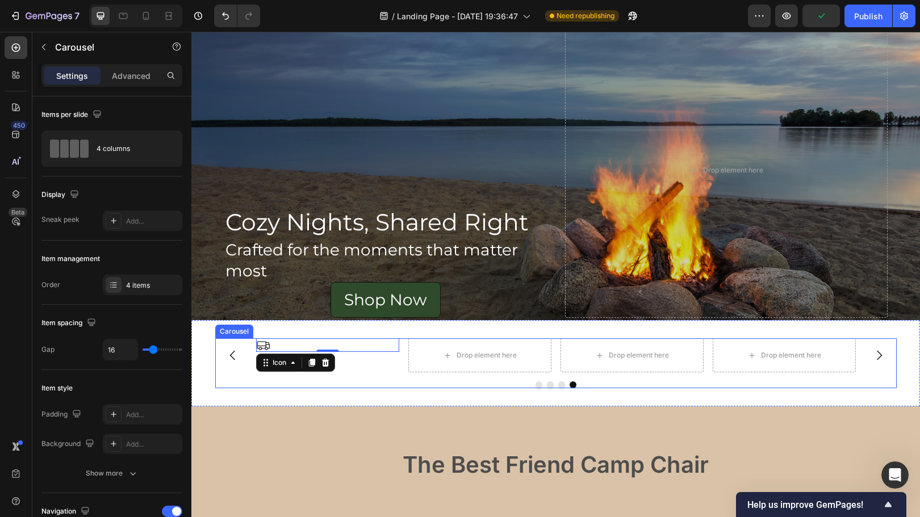
click at [267, 381] on div "Drop element here Drop element here Drop element here Icon 0 [GEOGRAPHIC_DATA]" at bounding box center [555, 363] width 681 height 50
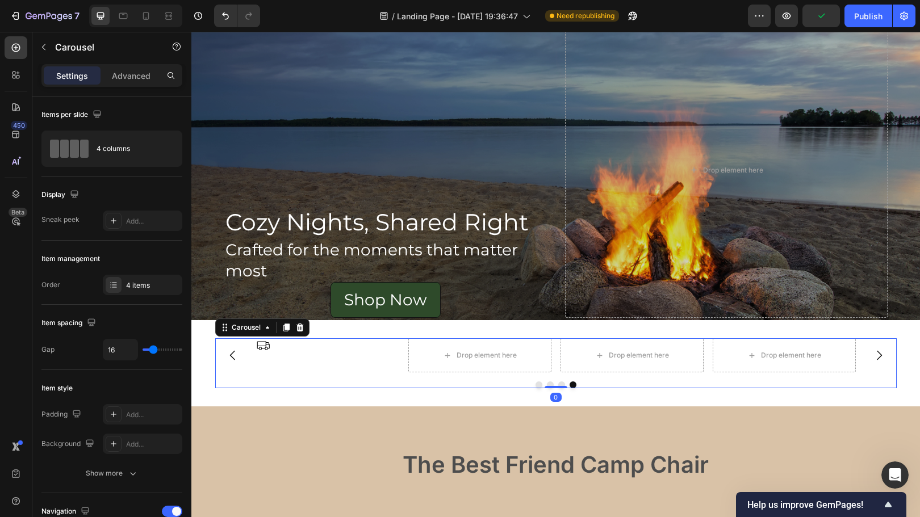
click at [267, 381] on div "Drop element here Drop element here Drop element here Icon Carousel 0" at bounding box center [555, 363] width 681 height 50
click at [256, 359] on div "Icon" at bounding box center [327, 355] width 143 height 34
click at [261, 341] on icon at bounding box center [263, 345] width 14 height 14
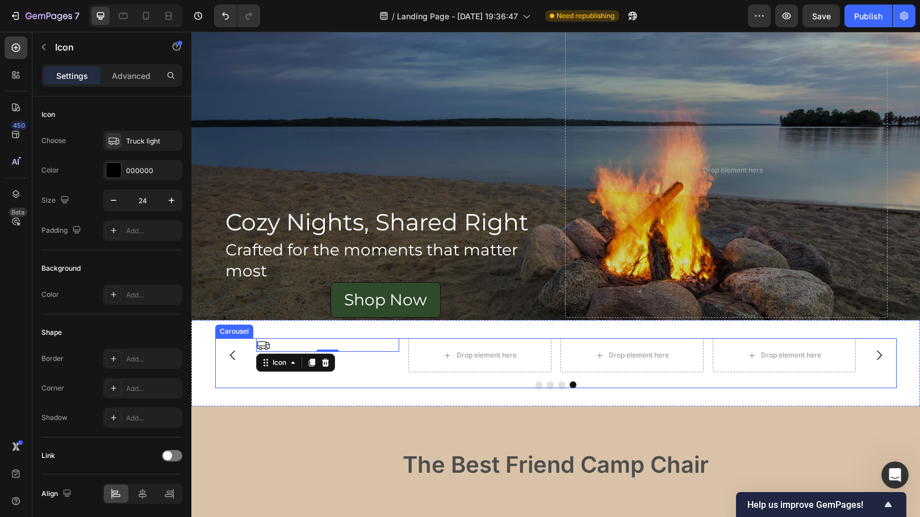
click at [256, 380] on div "Drop element here Drop element here Drop element here Icon 0 [GEOGRAPHIC_DATA]" at bounding box center [555, 363] width 681 height 50
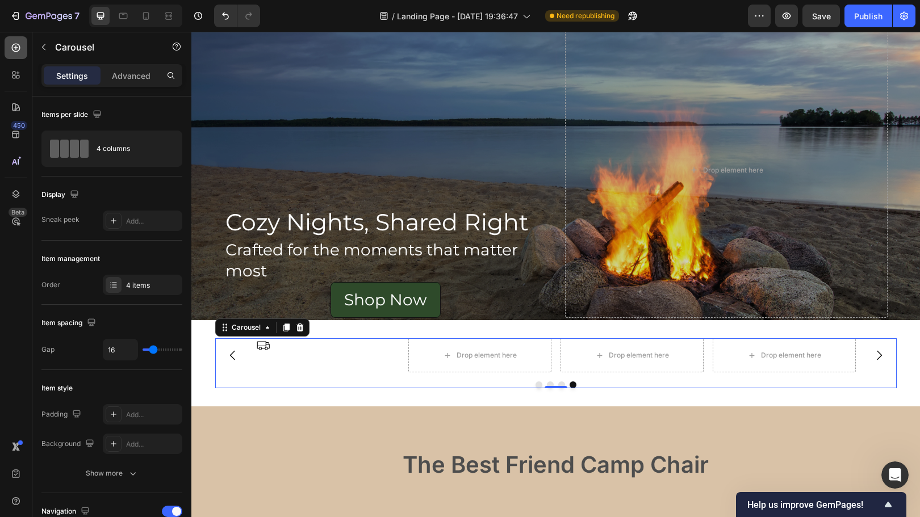
click at [18, 40] on div at bounding box center [16, 47] width 23 height 23
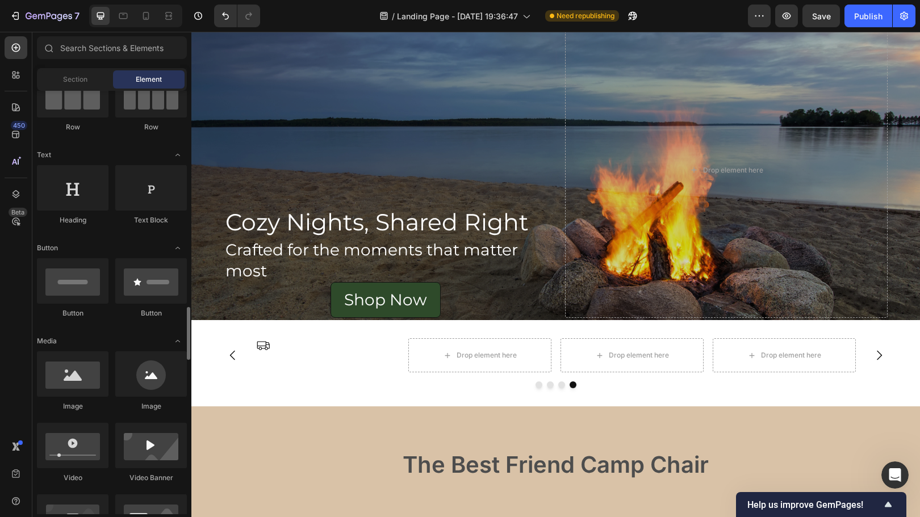
scroll to position [0, 0]
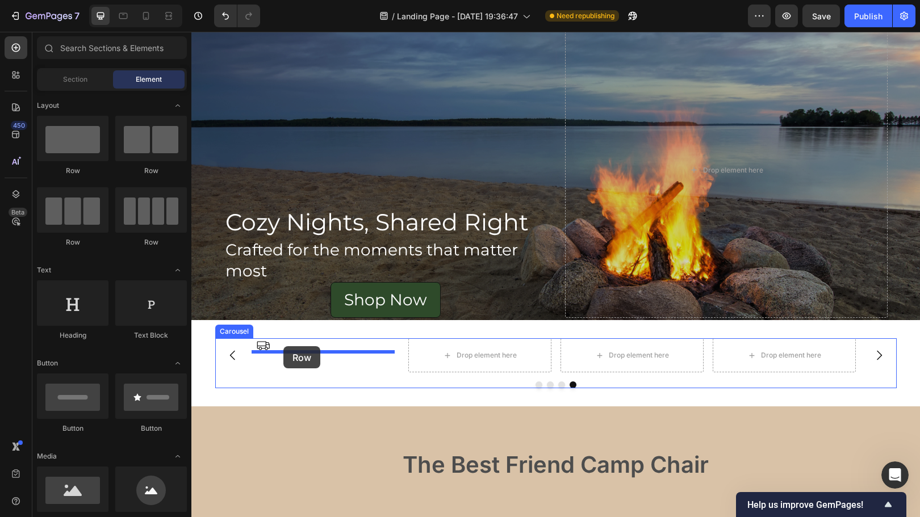
drag, startPoint x: 281, startPoint y: 179, endPoint x: 283, endPoint y: 346, distance: 167.0
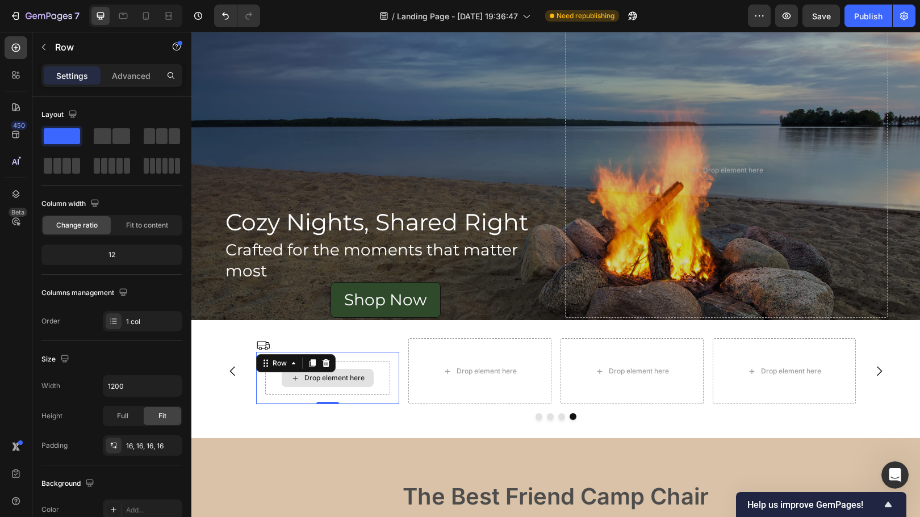
click at [271, 383] on div "Drop element here" at bounding box center [327, 378] width 125 height 34
click at [322, 362] on icon at bounding box center [325, 363] width 7 height 8
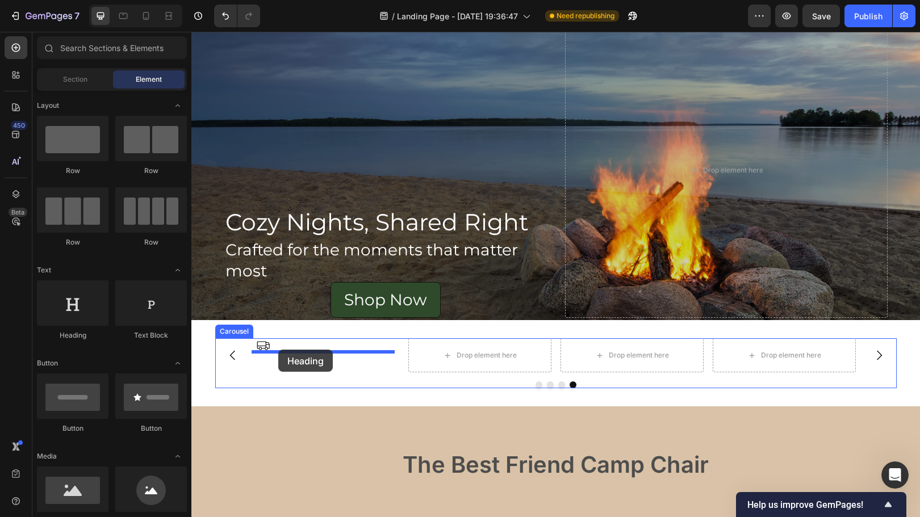
drag, startPoint x: 258, startPoint y: 348, endPoint x: 278, endPoint y: 350, distance: 20.5
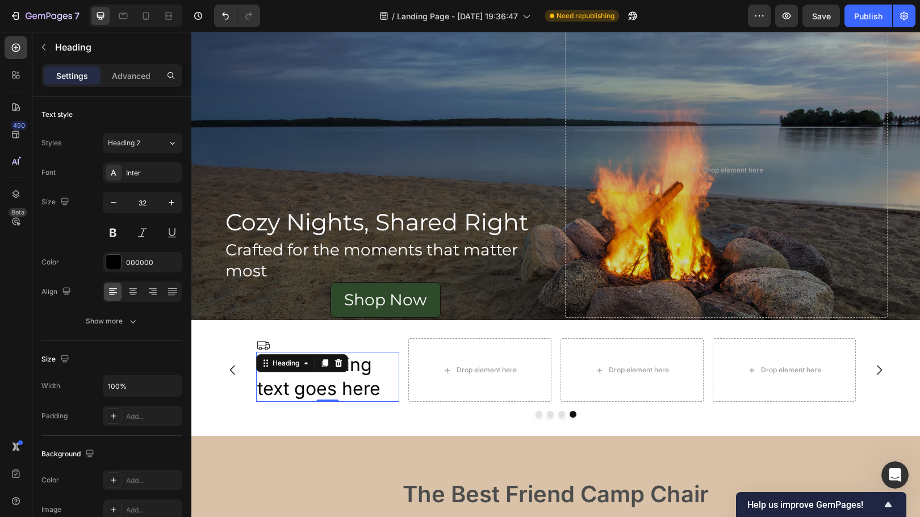
click at [381, 391] on h2 "Your heading text goes here" at bounding box center [327, 376] width 143 height 49
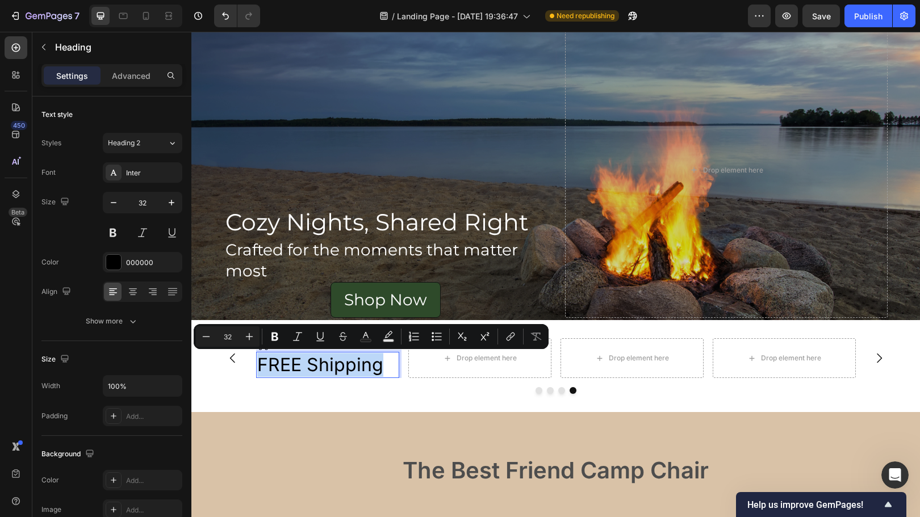
drag, startPoint x: 377, startPoint y: 369, endPoint x: 256, endPoint y: 359, distance: 121.9
click at [257, 359] on p "FREE Shipping" at bounding box center [327, 365] width 141 height 24
click at [114, 201] on icon "button" at bounding box center [113, 202] width 11 height 11
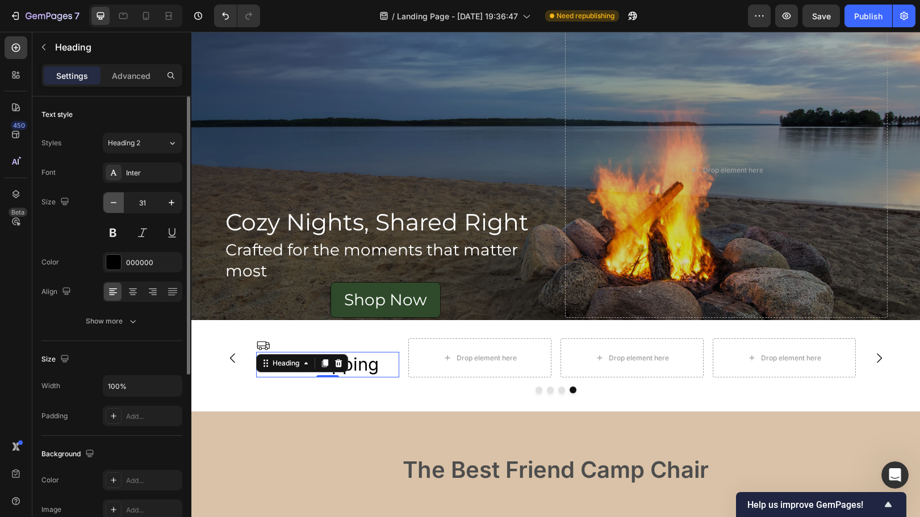
click at [114, 201] on icon "button" at bounding box center [113, 202] width 11 height 11
type input "30"
click at [262, 343] on icon at bounding box center [263, 345] width 14 height 14
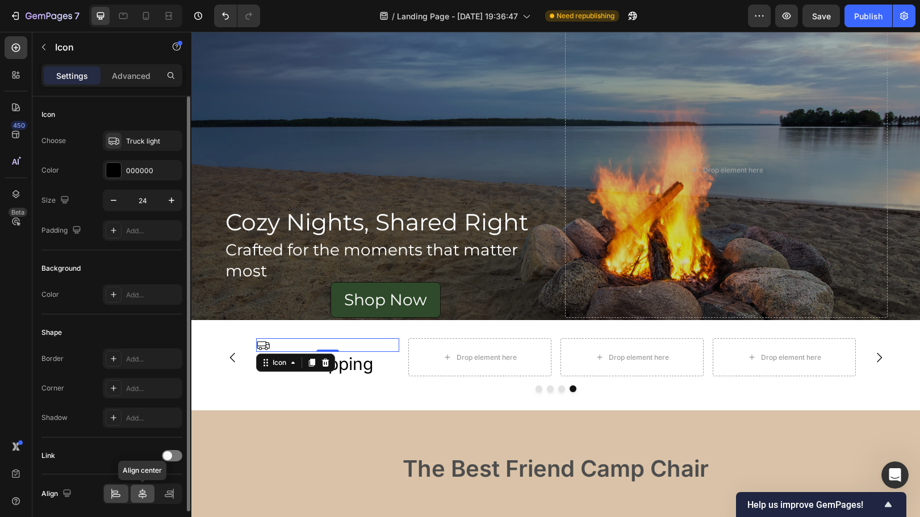
click at [141, 495] on icon at bounding box center [143, 494] width 8 height 10
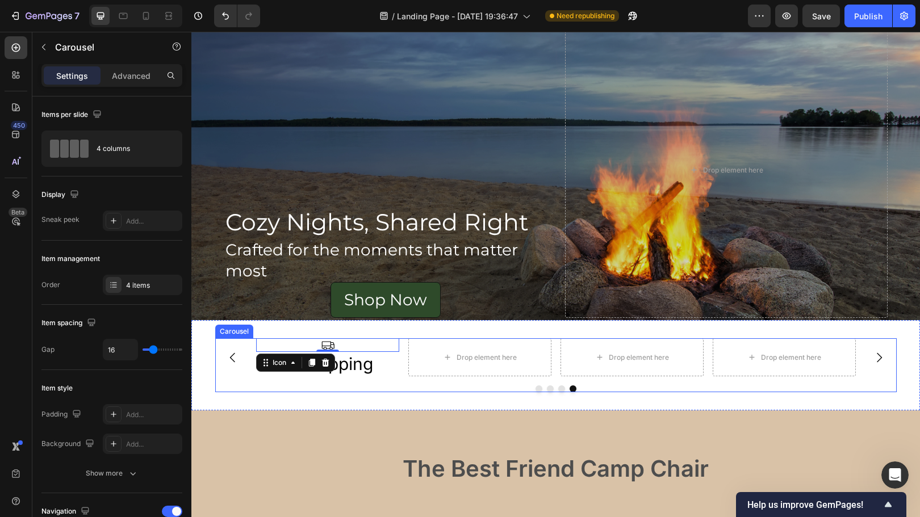
click at [386, 388] on div at bounding box center [555, 389] width 681 height 7
click at [321, 341] on icon at bounding box center [328, 345] width 14 height 14
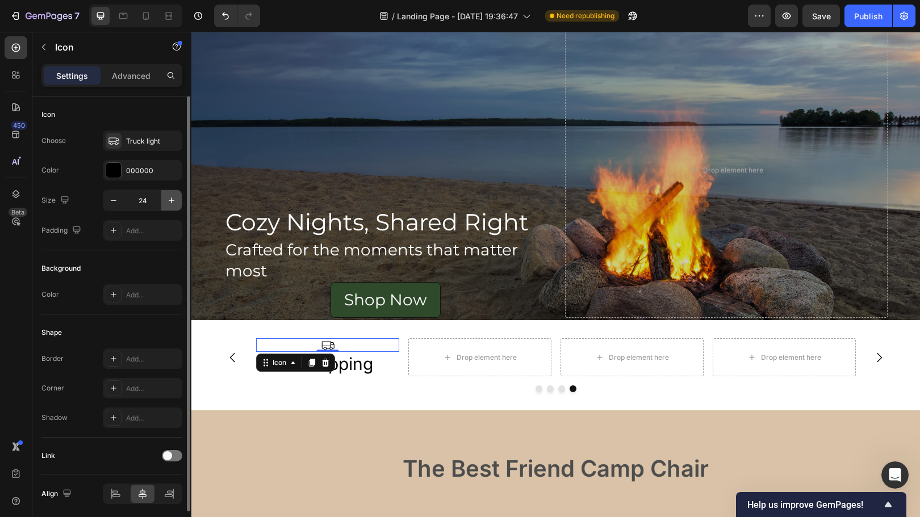
click at [174, 200] on icon "button" at bounding box center [171, 200] width 11 height 11
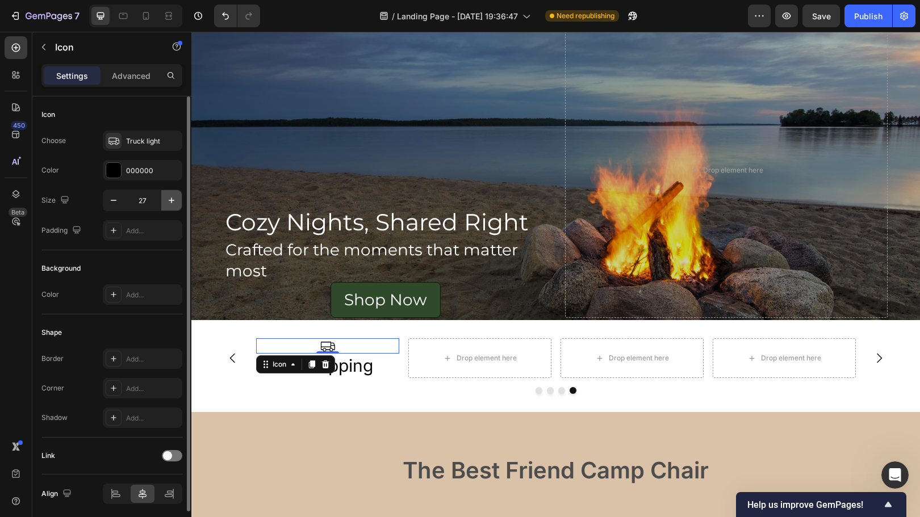
click at [174, 200] on icon "button" at bounding box center [171, 200] width 11 height 11
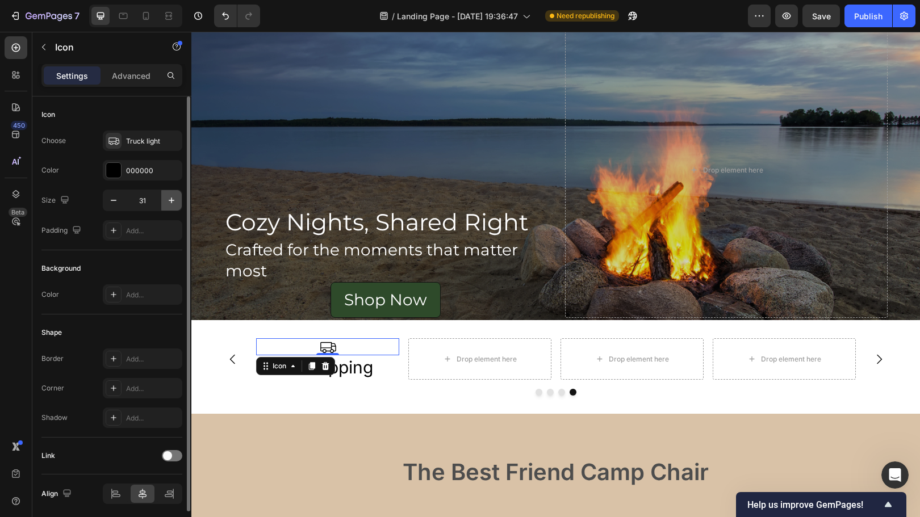
click at [174, 200] on icon "button" at bounding box center [171, 200] width 11 height 11
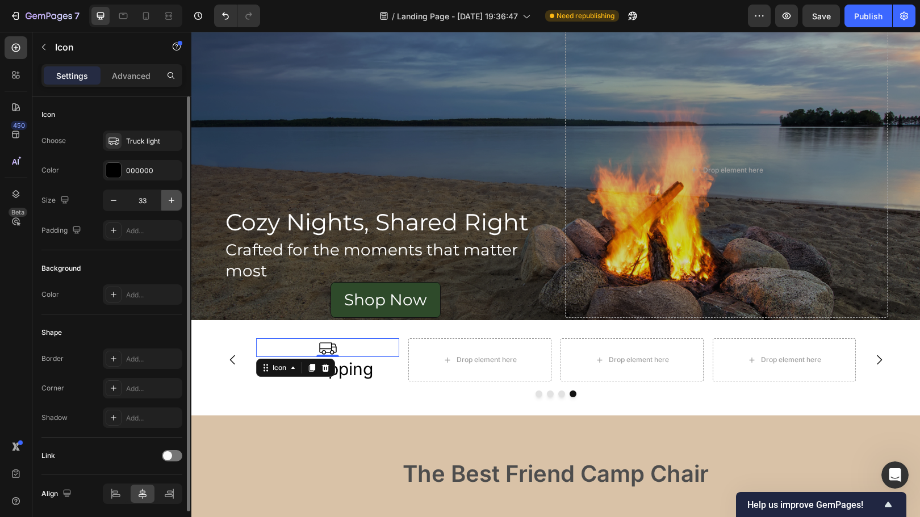
click at [174, 200] on icon "button" at bounding box center [171, 200] width 11 height 11
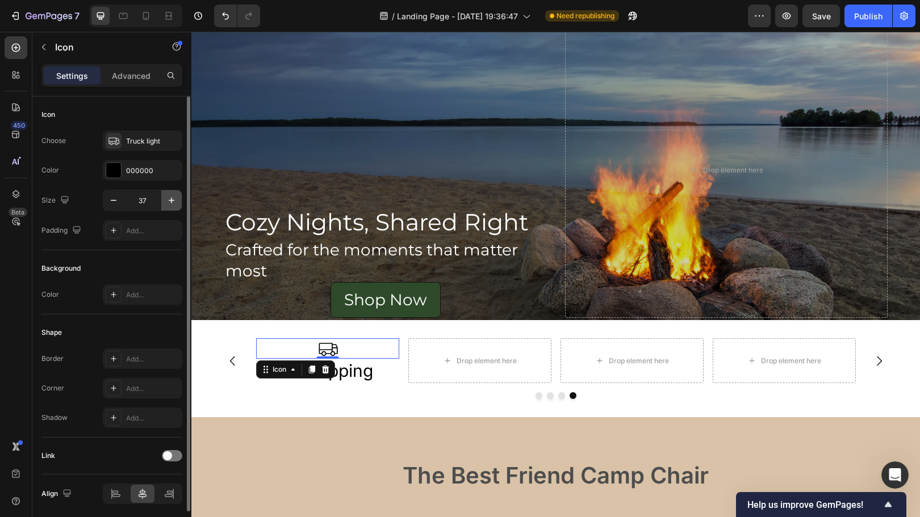
click at [174, 200] on icon "button" at bounding box center [171, 200] width 11 height 11
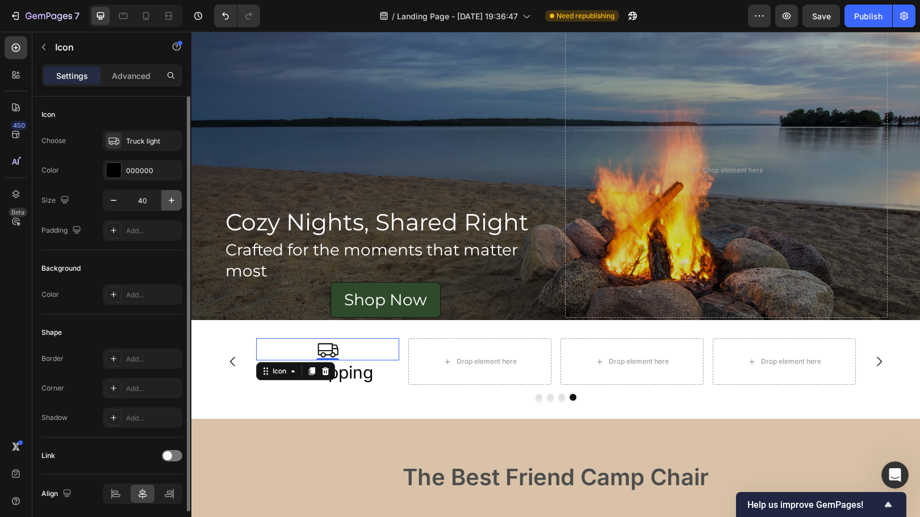
click at [174, 200] on icon "button" at bounding box center [171, 200] width 11 height 11
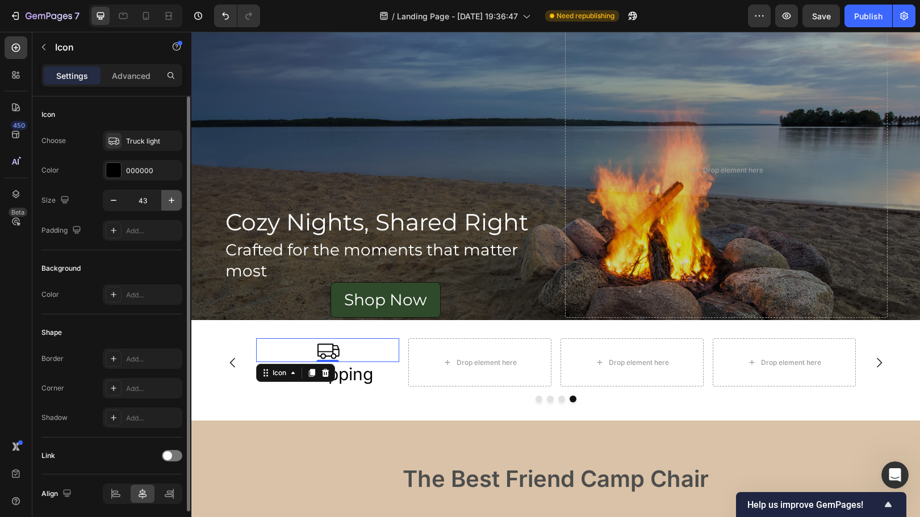
click at [174, 200] on icon "button" at bounding box center [171, 200] width 11 height 11
type input "45"
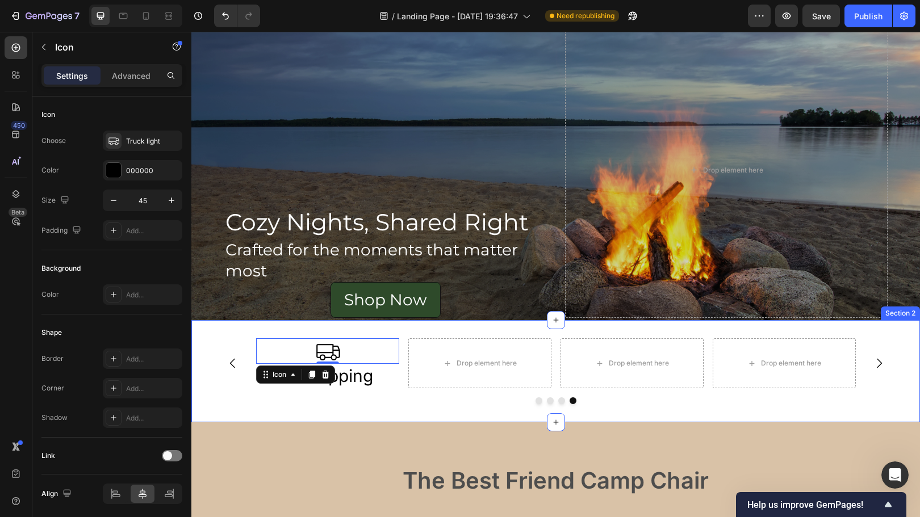
click at [349, 411] on div "Drop element here Drop element here Drop element here Icon 0 FREE Shipping Head…" at bounding box center [555, 371] width 729 height 102
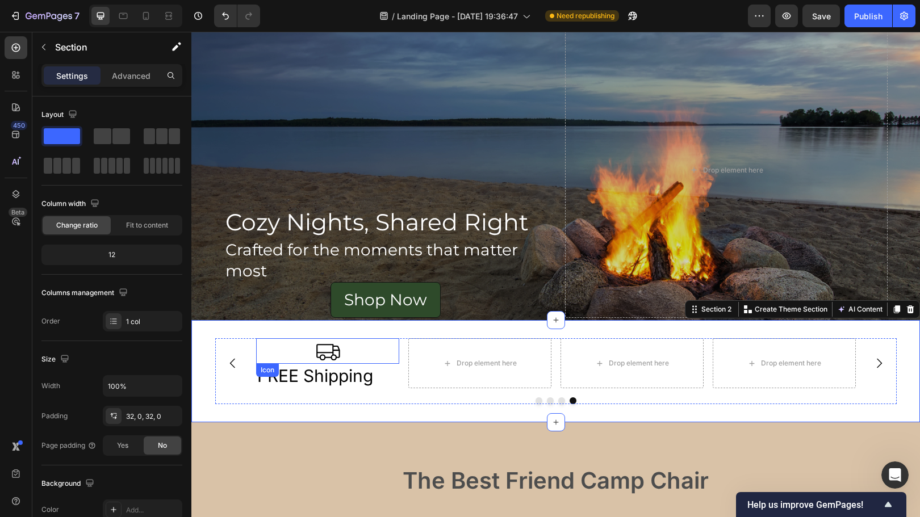
click at [327, 345] on icon at bounding box center [327, 353] width 23 height 16
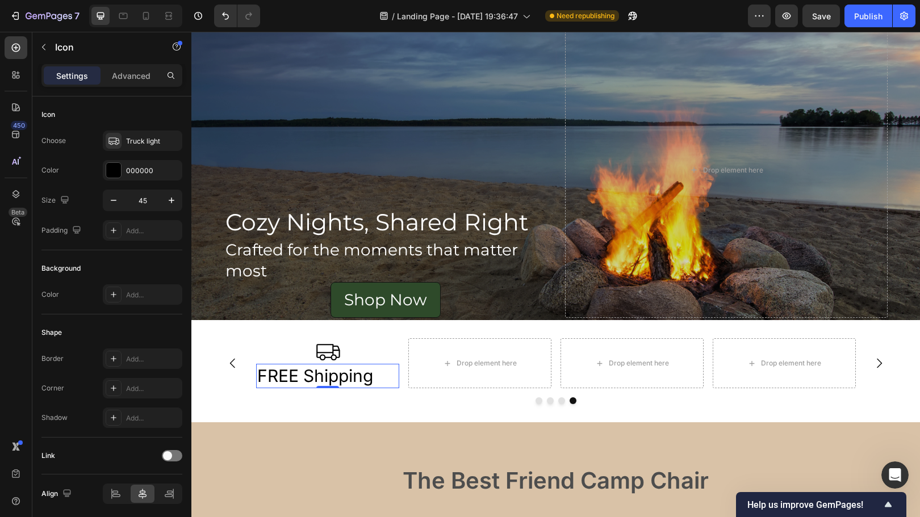
click at [344, 374] on p "FREE Shipping" at bounding box center [327, 376] width 141 height 22
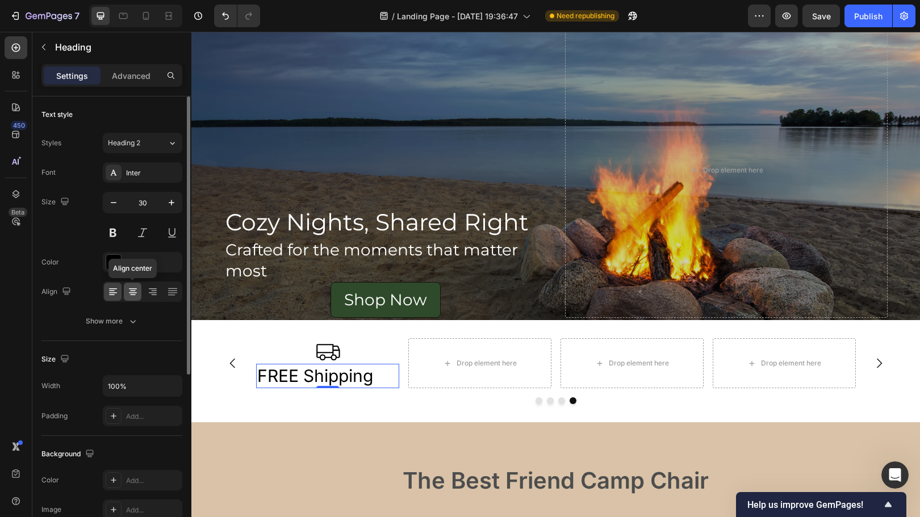
click at [131, 293] on icon at bounding box center [133, 292] width 8 height 1
